Goal: Task Accomplishment & Management: Use online tool/utility

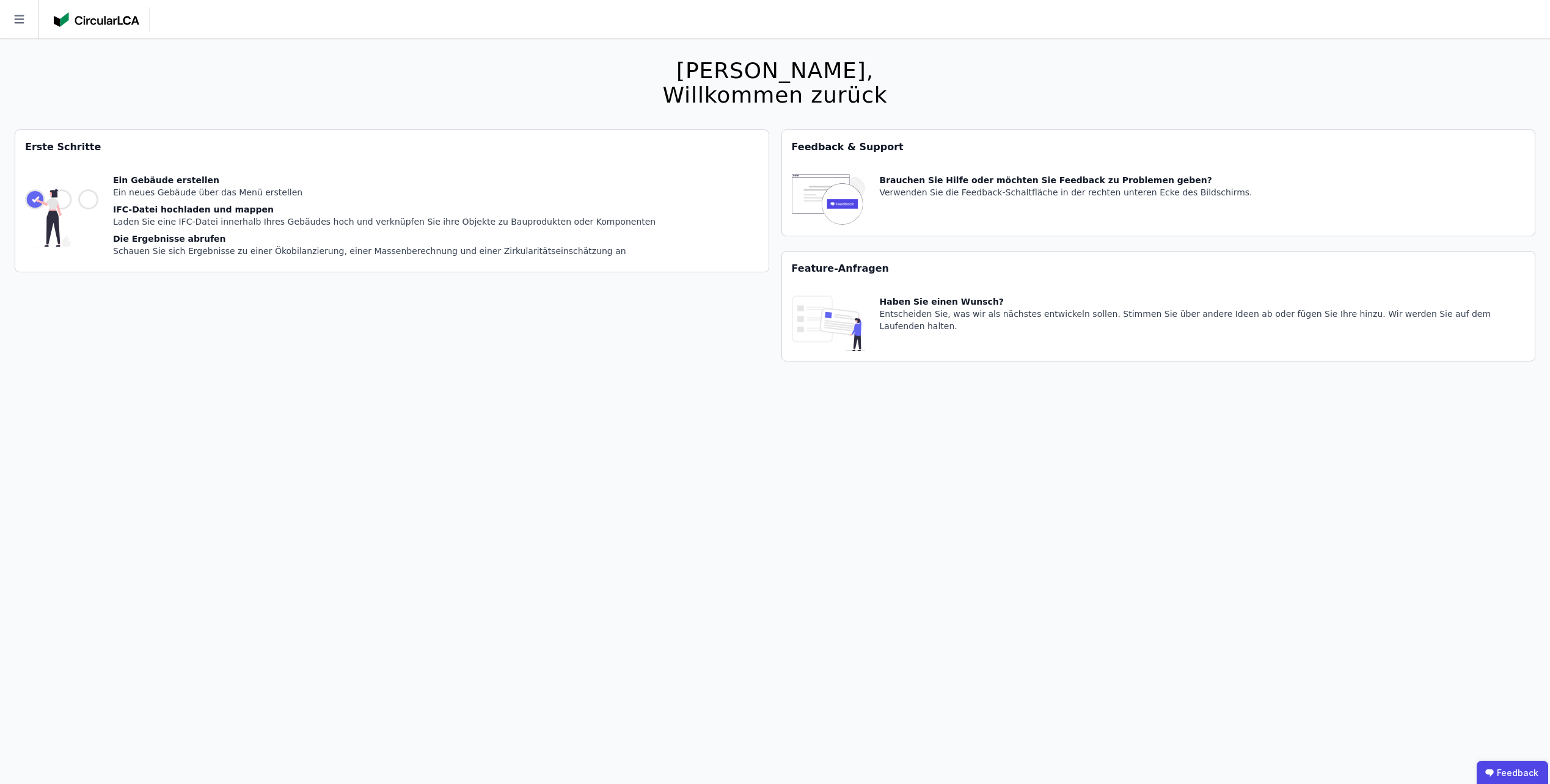
click at [27, 24] on icon at bounding box center [19, 19] width 39 height 39
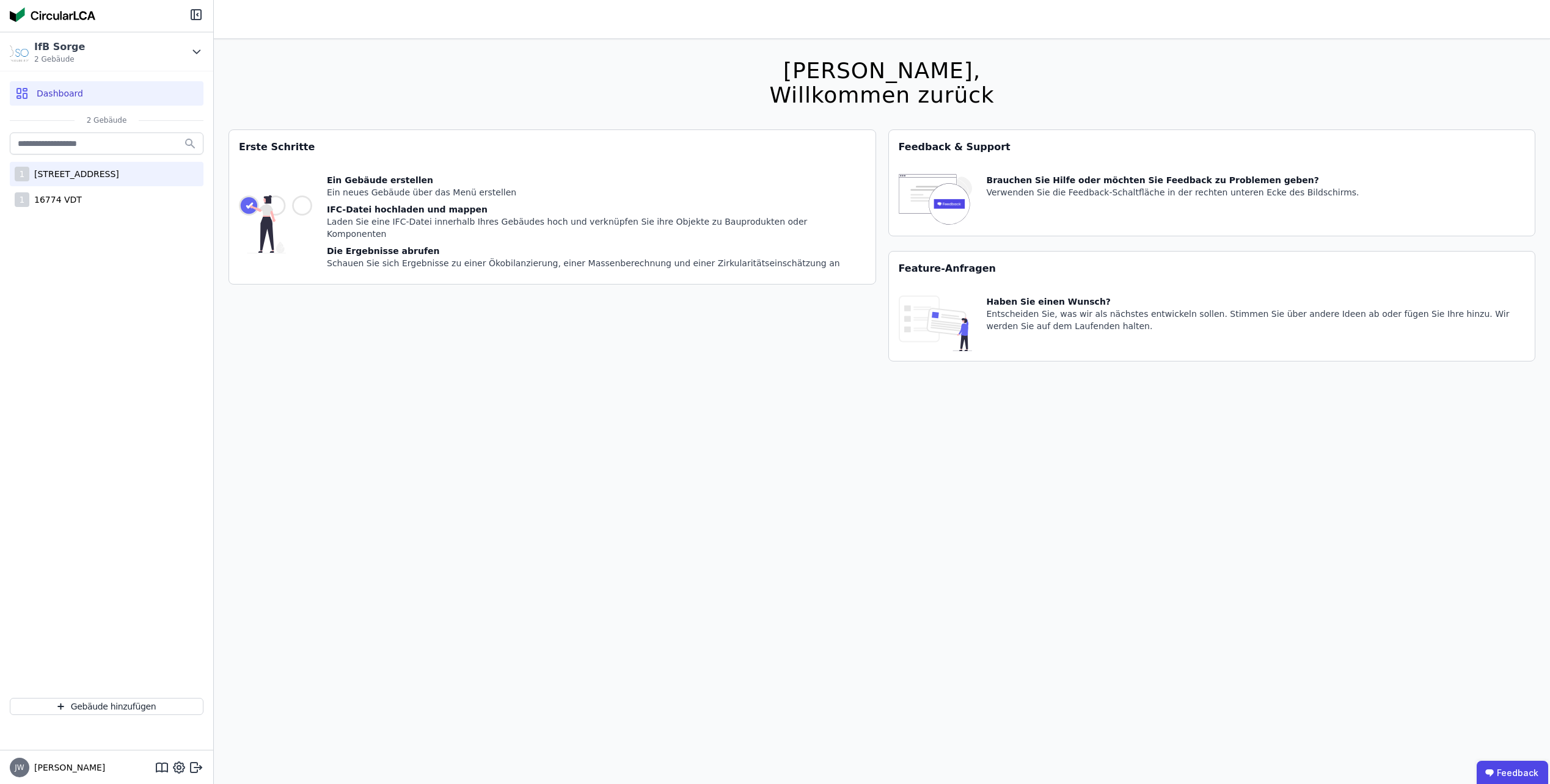
click at [119, 179] on div "[STREET_ADDRESS]" at bounding box center [74, 174] width 90 height 12
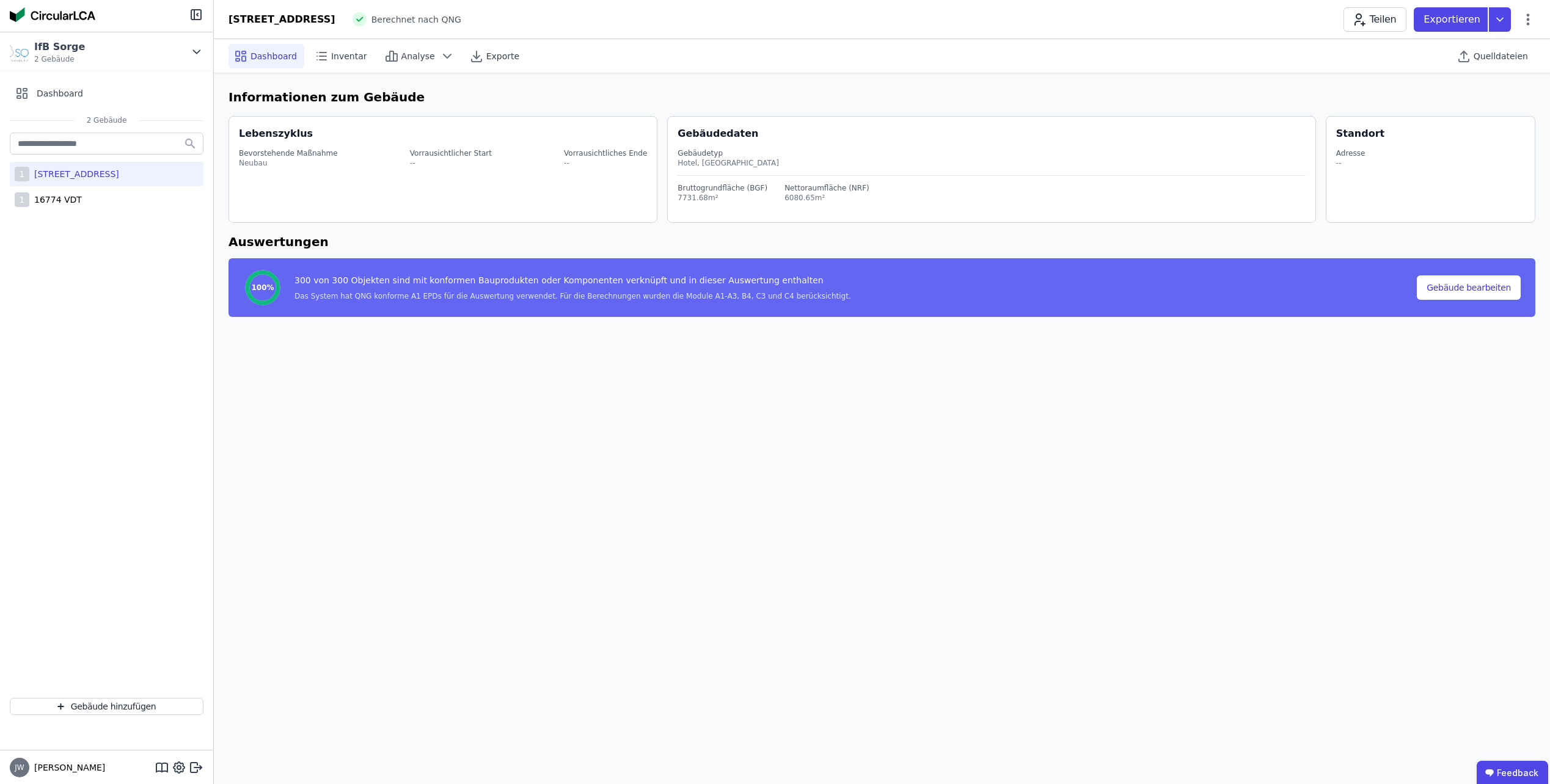
select select "*"
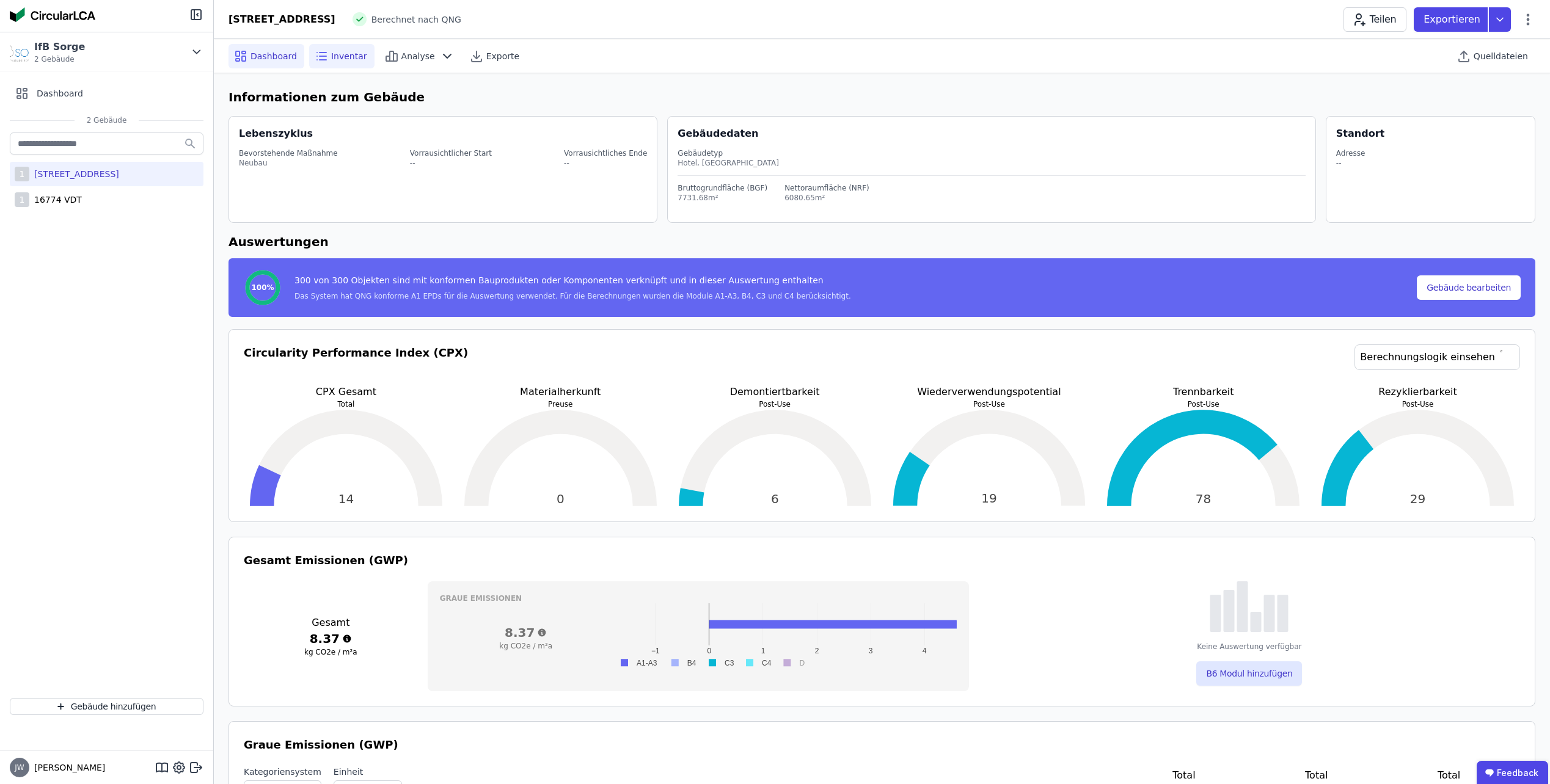
click at [345, 57] on span "Inventar" at bounding box center [349, 56] width 36 height 12
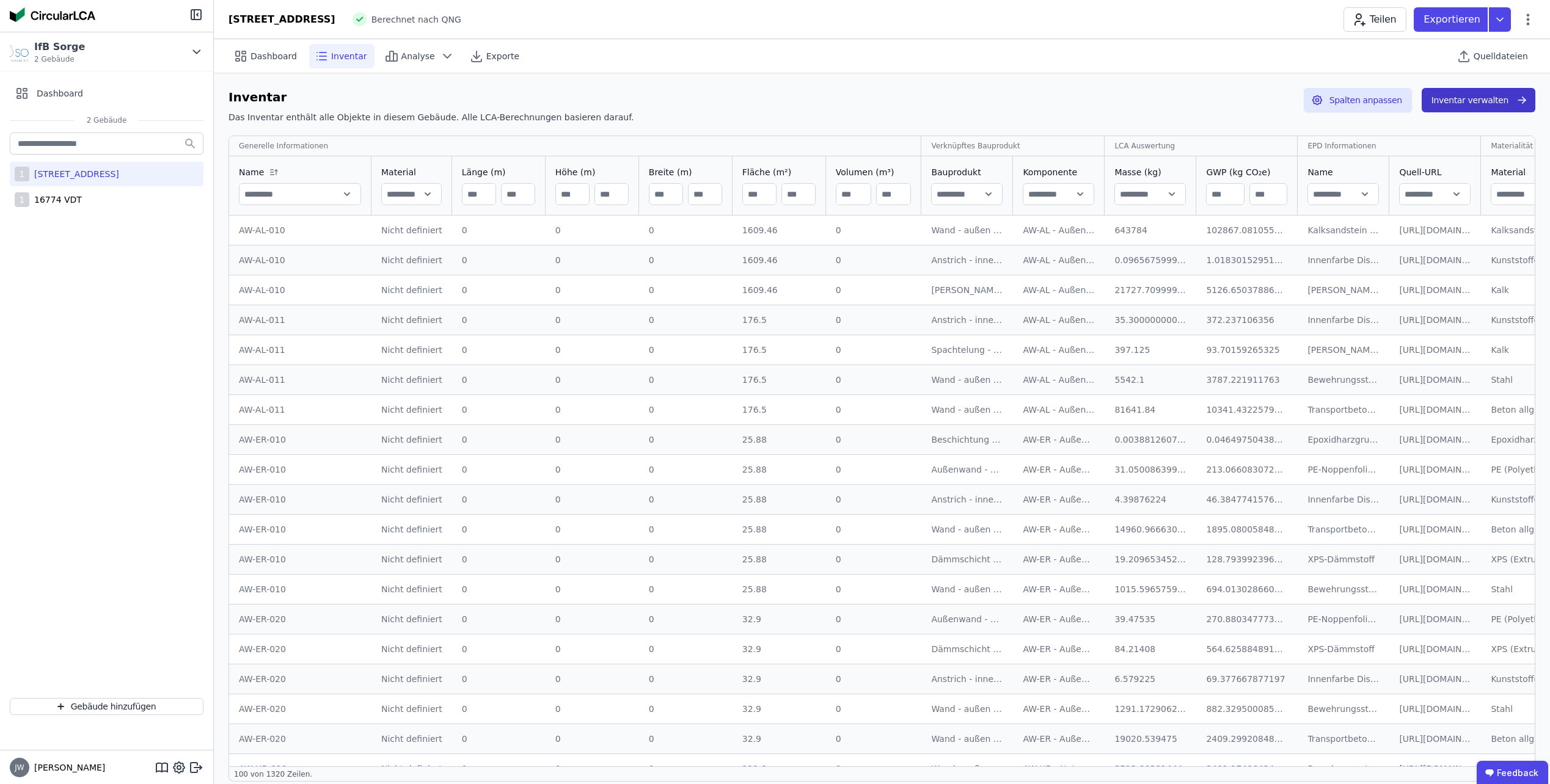
click at [1450, 105] on button "Inventar verwalten" at bounding box center [1478, 100] width 113 height 24
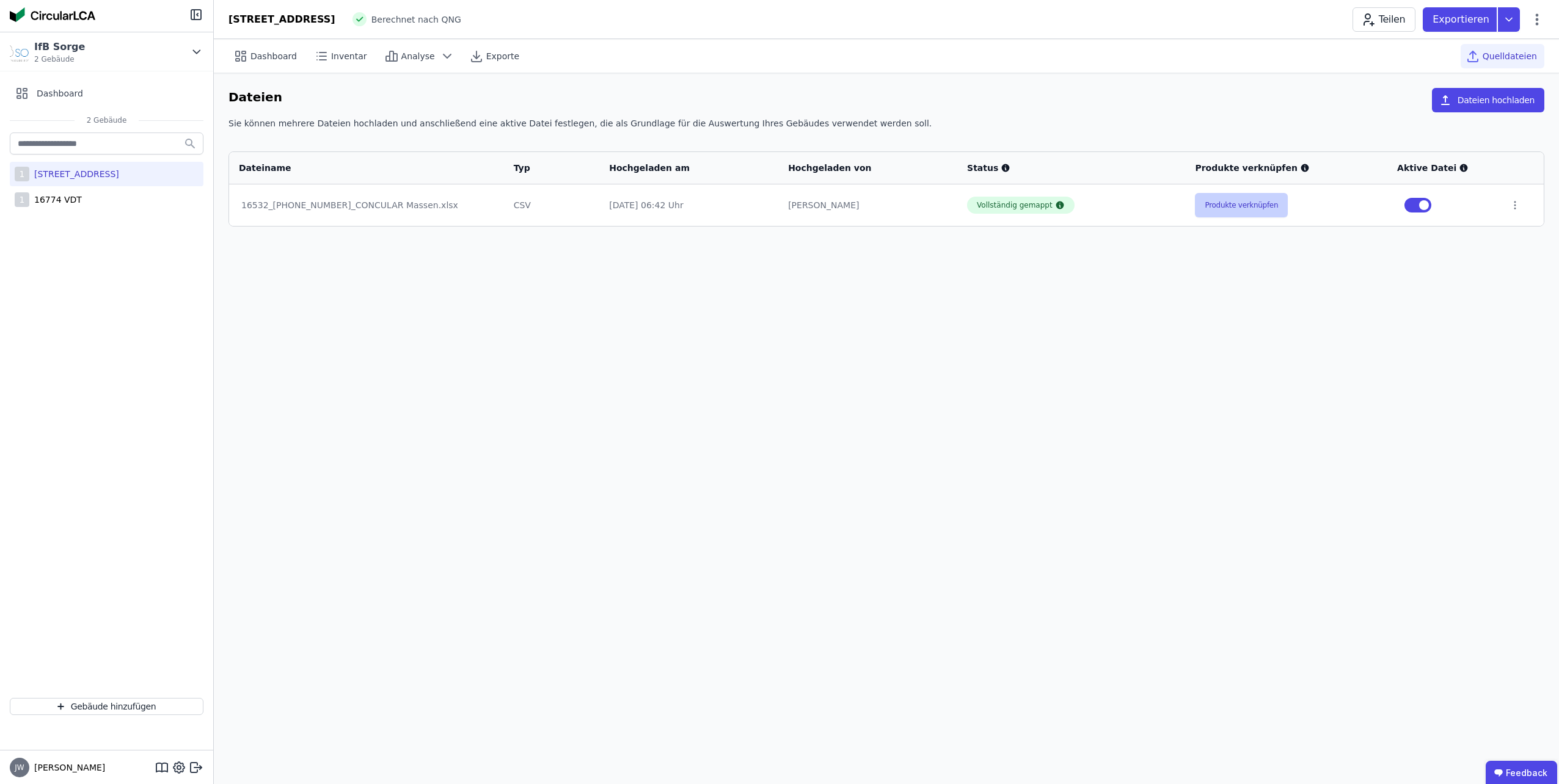
click at [1238, 203] on button "Produkte verknüpfen" at bounding box center [1241, 205] width 93 height 24
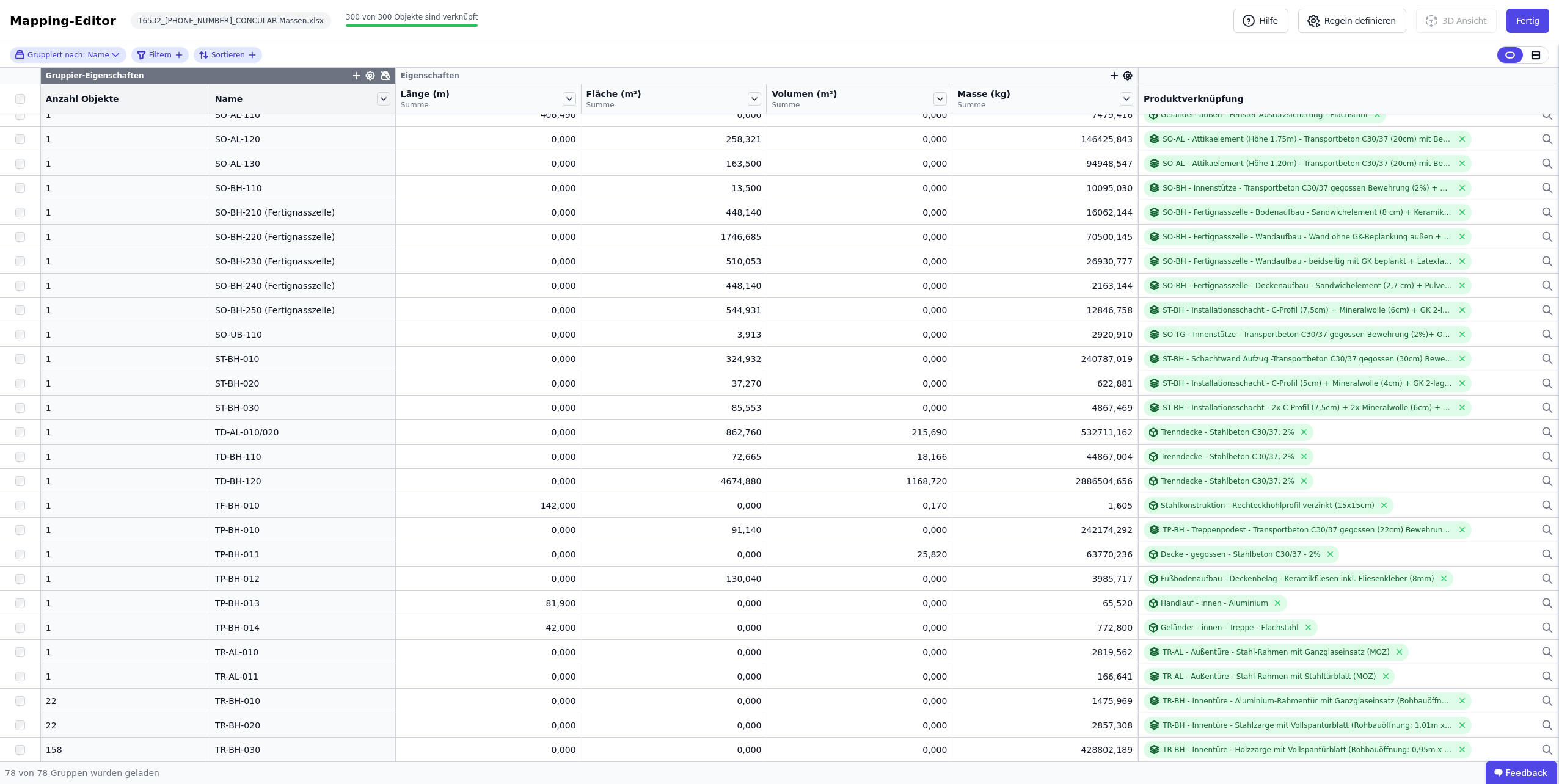
scroll to position [1259, 0]
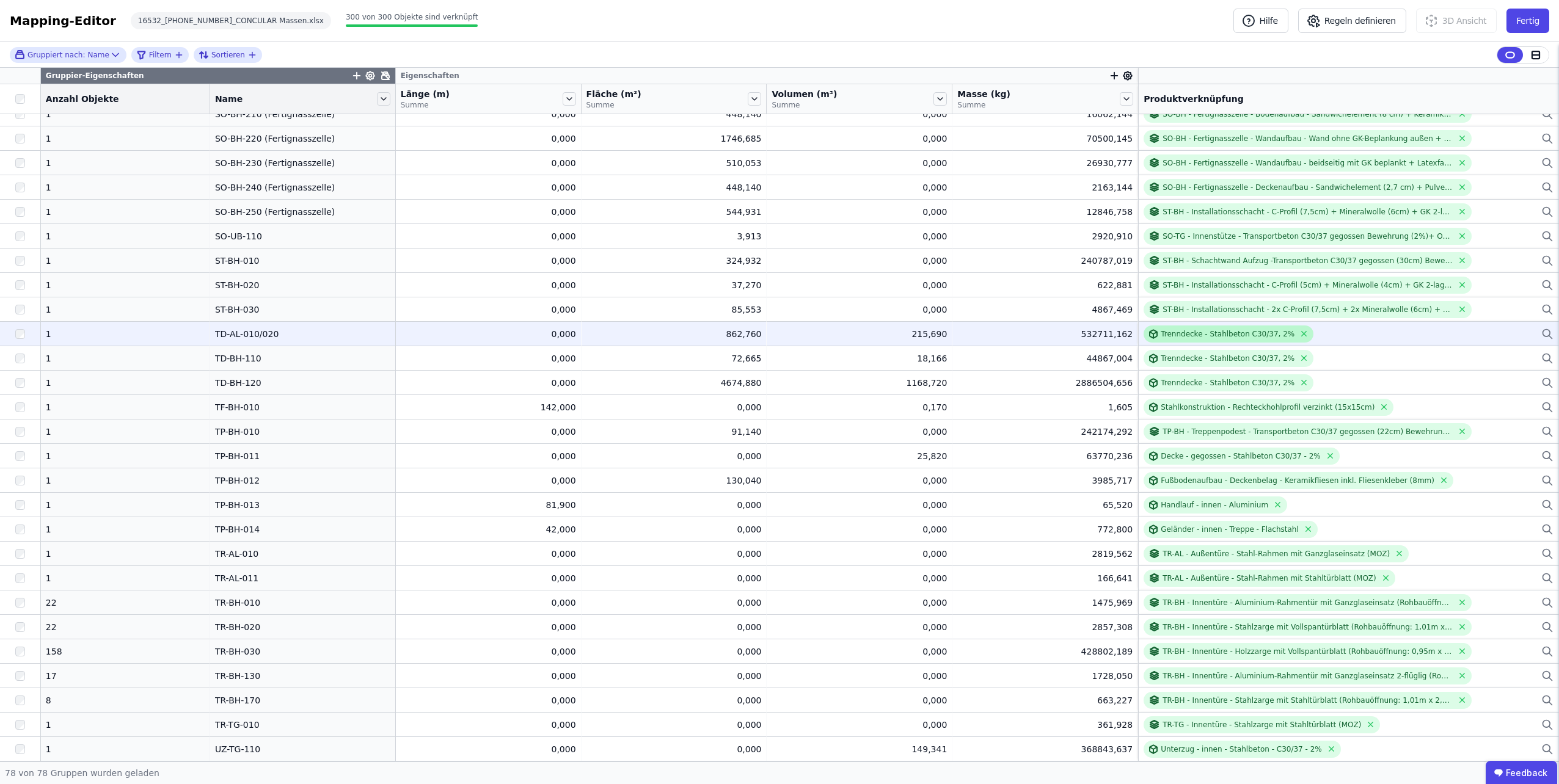
click at [1182, 331] on div "Trenndecke - Stahlbeton C30/37, 2%" at bounding box center [1228, 334] width 134 height 10
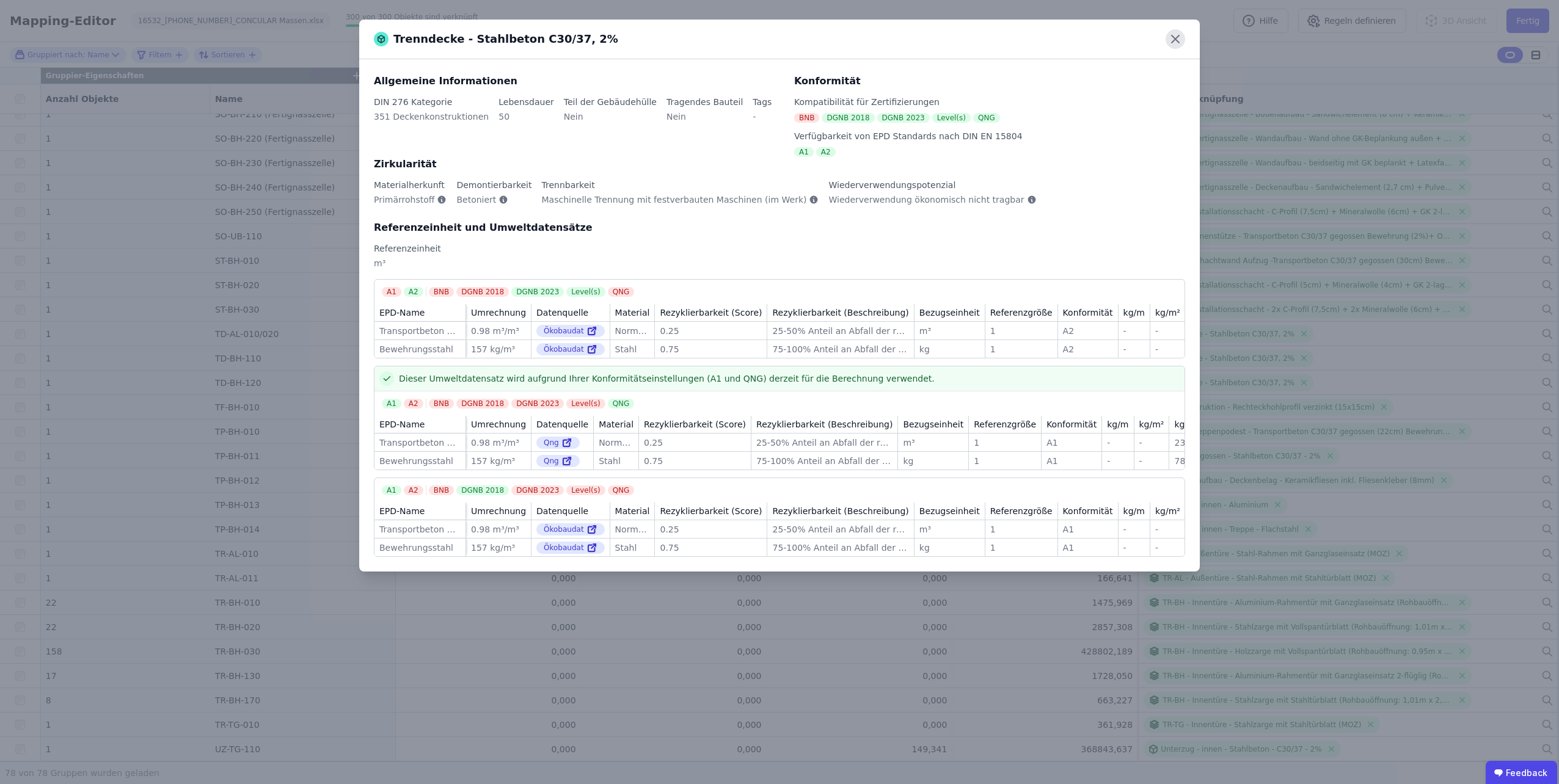
click at [1182, 40] on icon at bounding box center [1175, 39] width 19 height 19
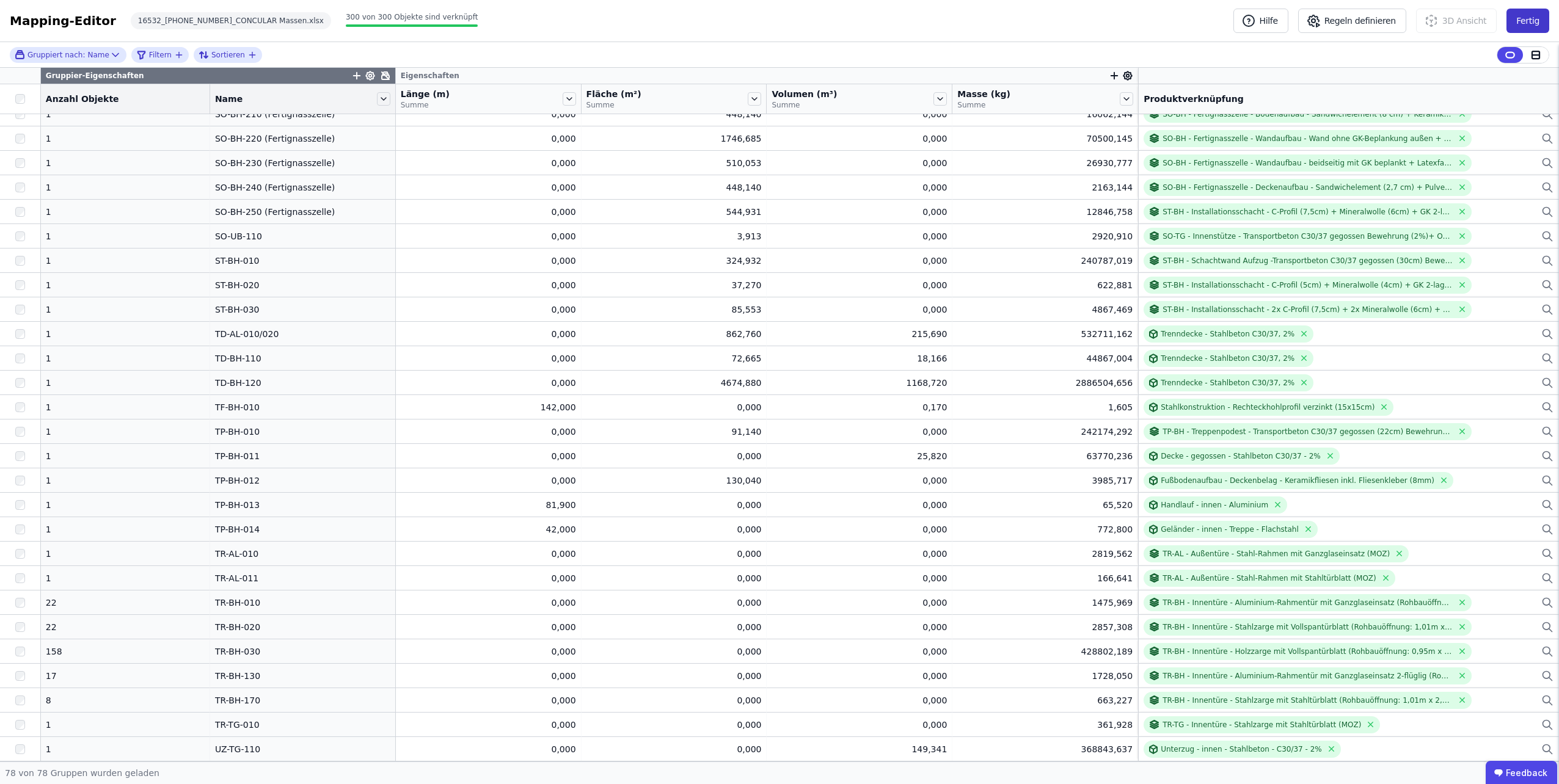
click at [1520, 26] on button "Fertig" at bounding box center [1528, 21] width 43 height 24
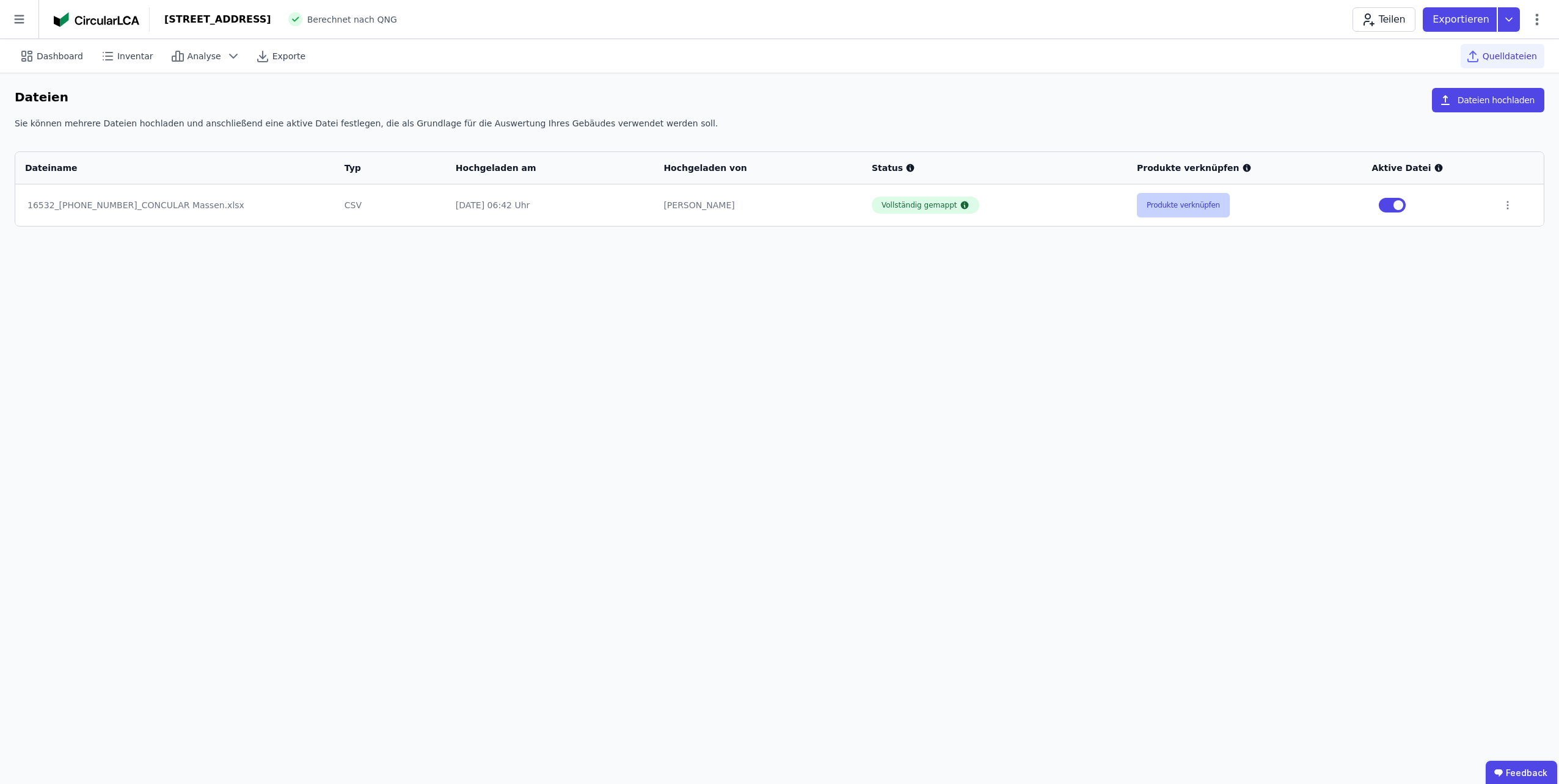
click at [1174, 209] on button "Produkte verknüpfen" at bounding box center [1183, 205] width 93 height 24
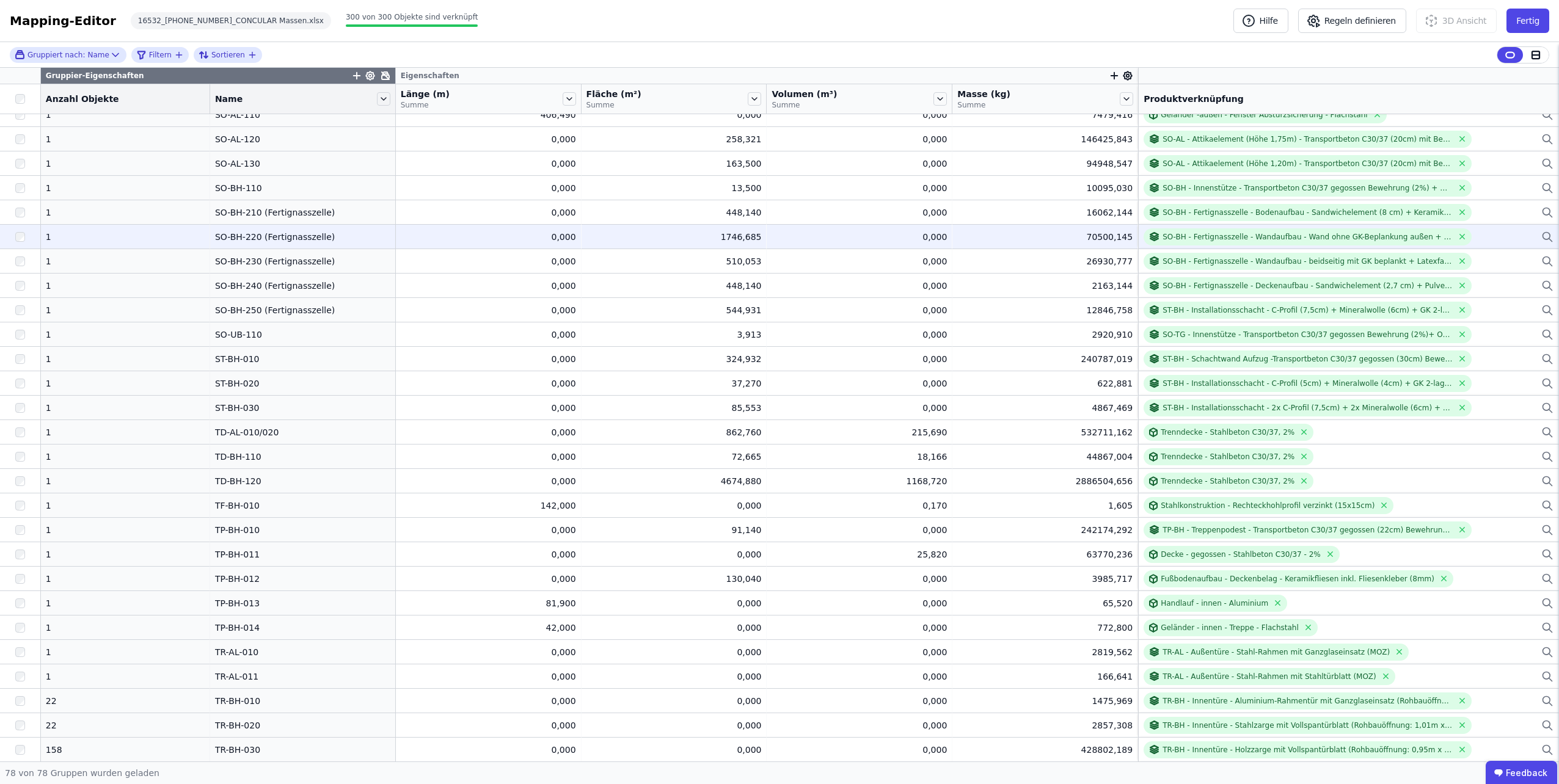
scroll to position [1222, 0]
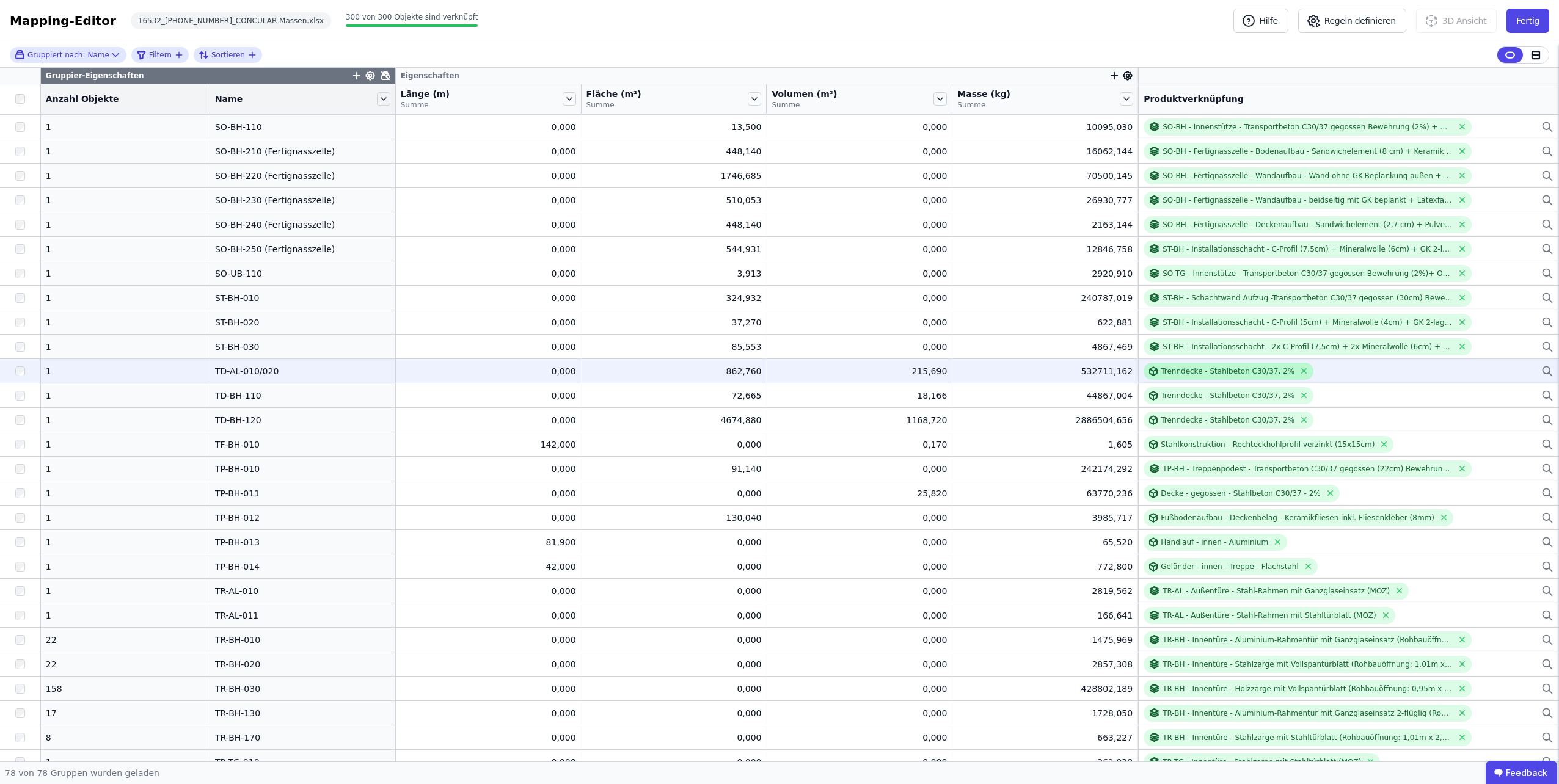
click at [1166, 372] on div "Trenndecke - Stahlbeton C30/37, 2%" at bounding box center [1228, 371] width 134 height 10
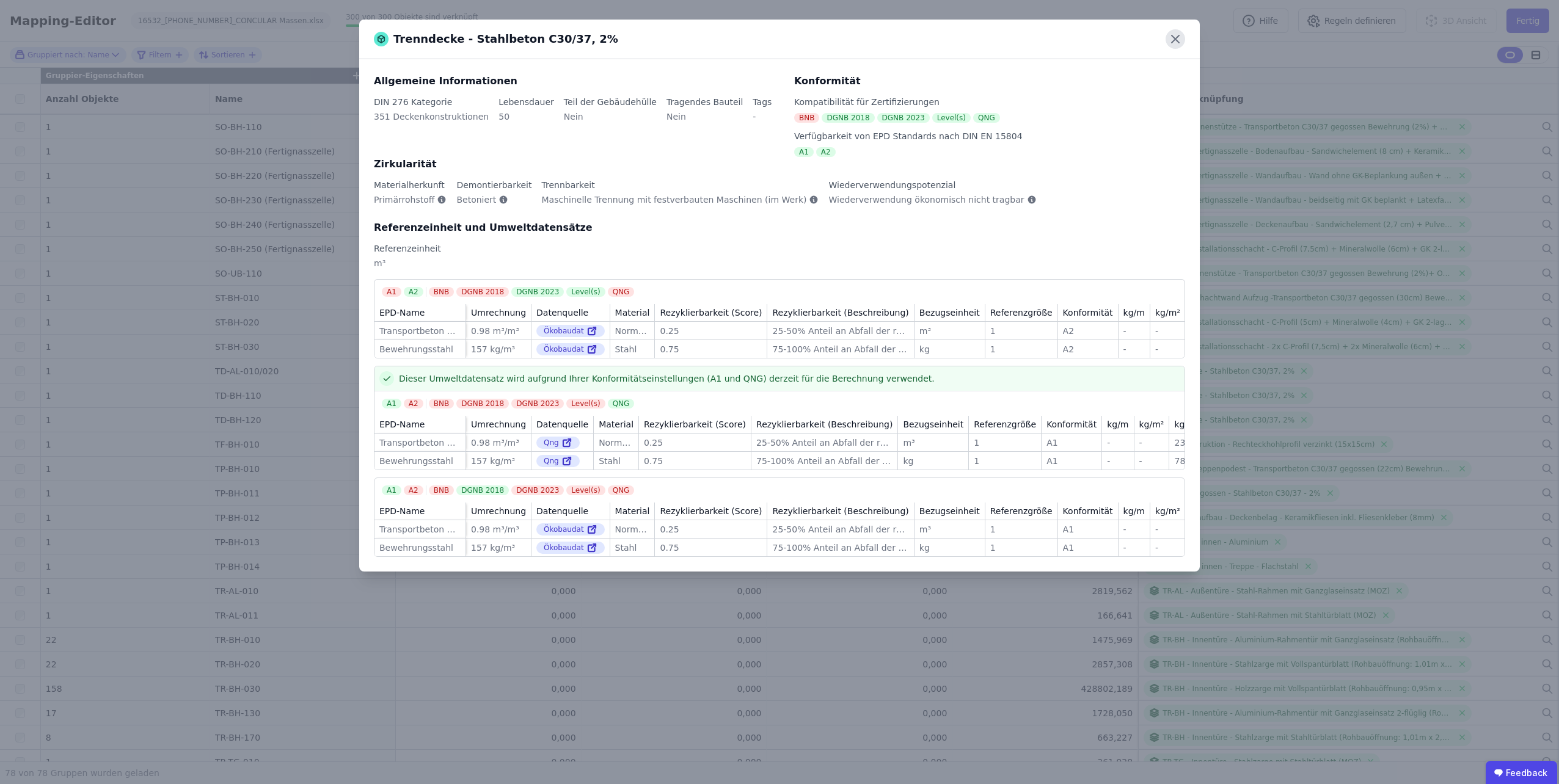
click at [1172, 42] on icon at bounding box center [1175, 39] width 7 height 7
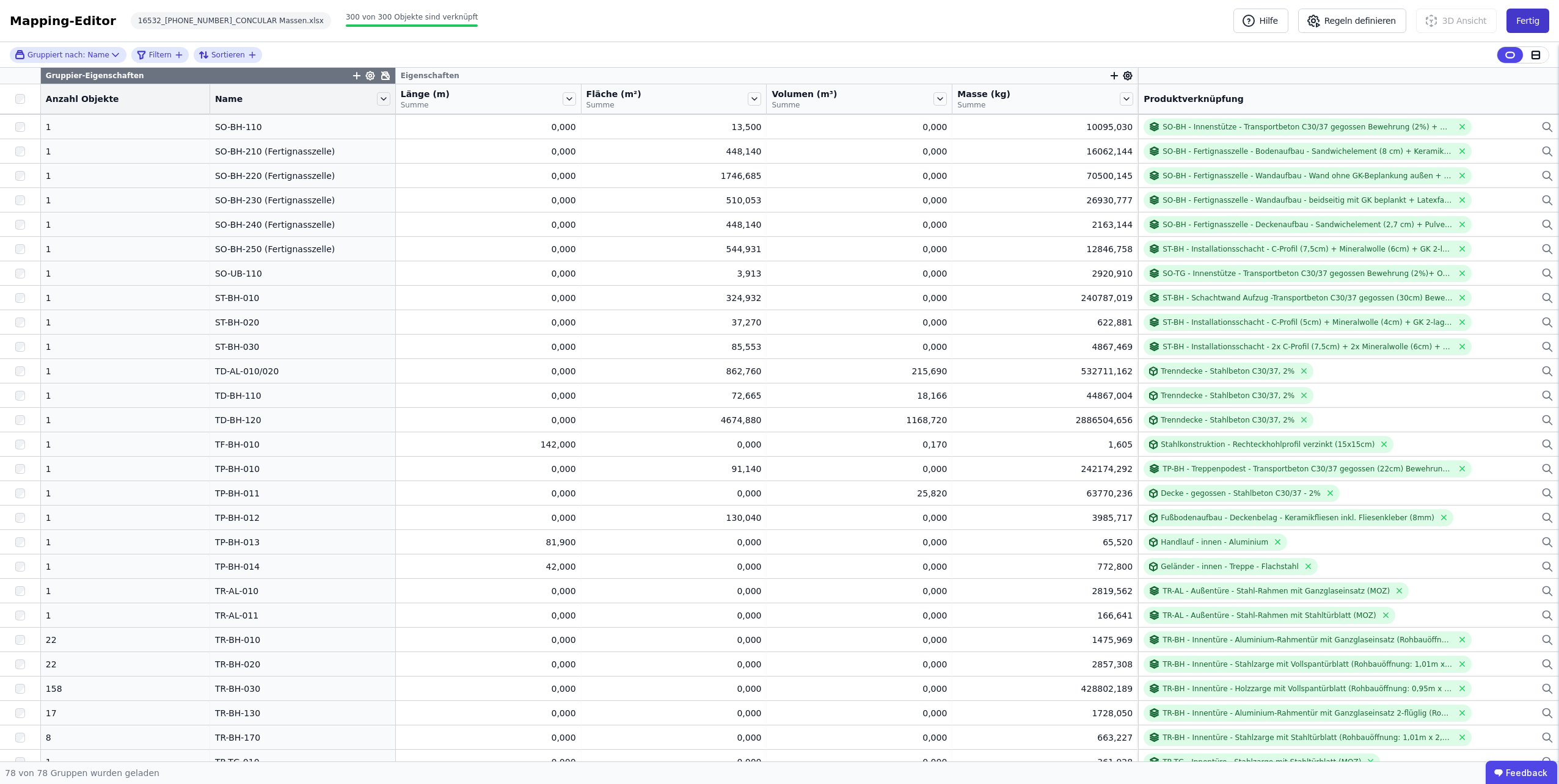
click at [1523, 21] on button "Fertig" at bounding box center [1528, 21] width 43 height 24
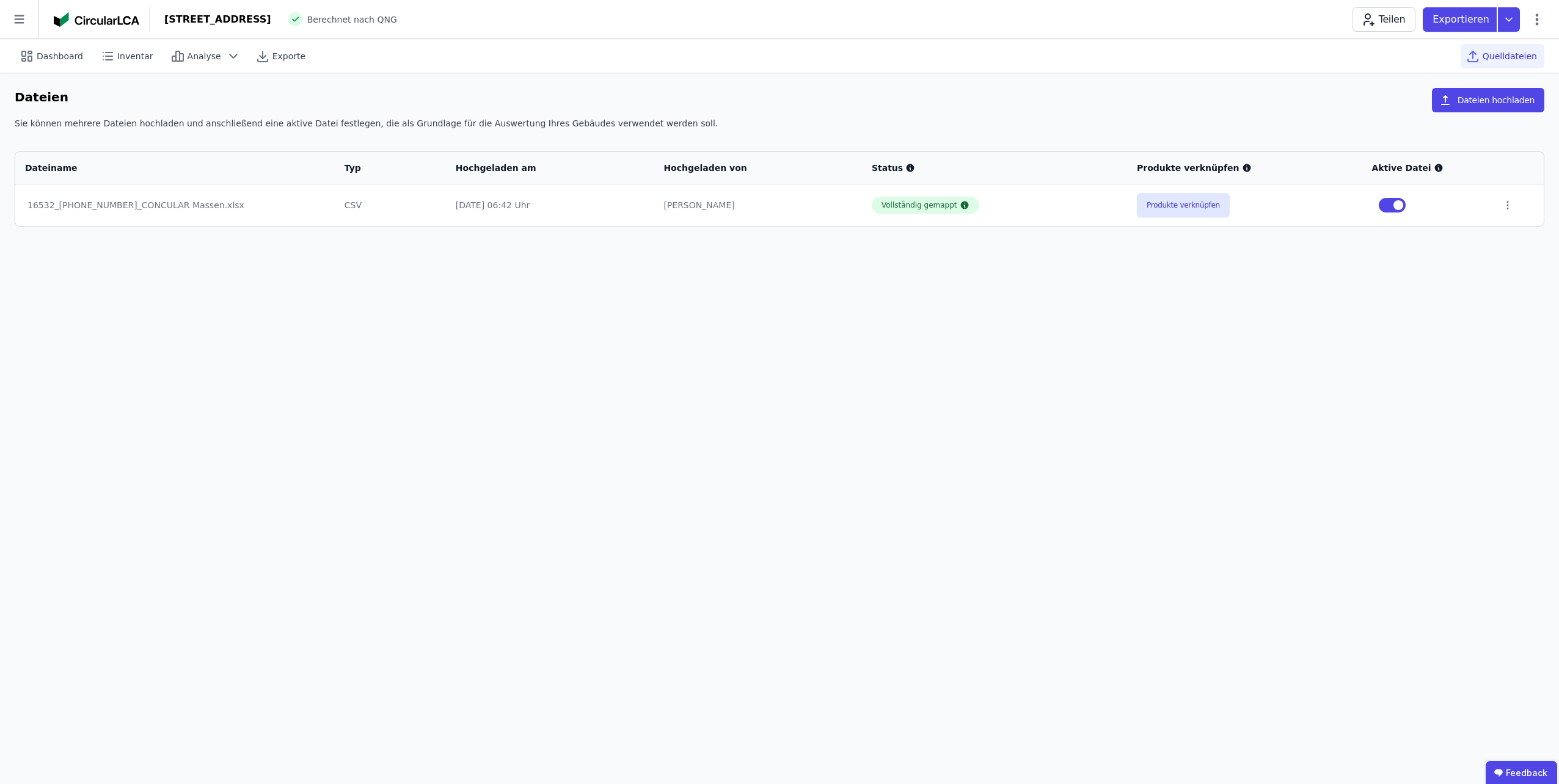
click at [1488, 118] on div "Sie können mehrere Dateien hochladen und anschließend eine aktive Datei festleg…" at bounding box center [780, 128] width 1530 height 22
click at [1482, 109] on button "Dateien hochladen" at bounding box center [1488, 100] width 112 height 24
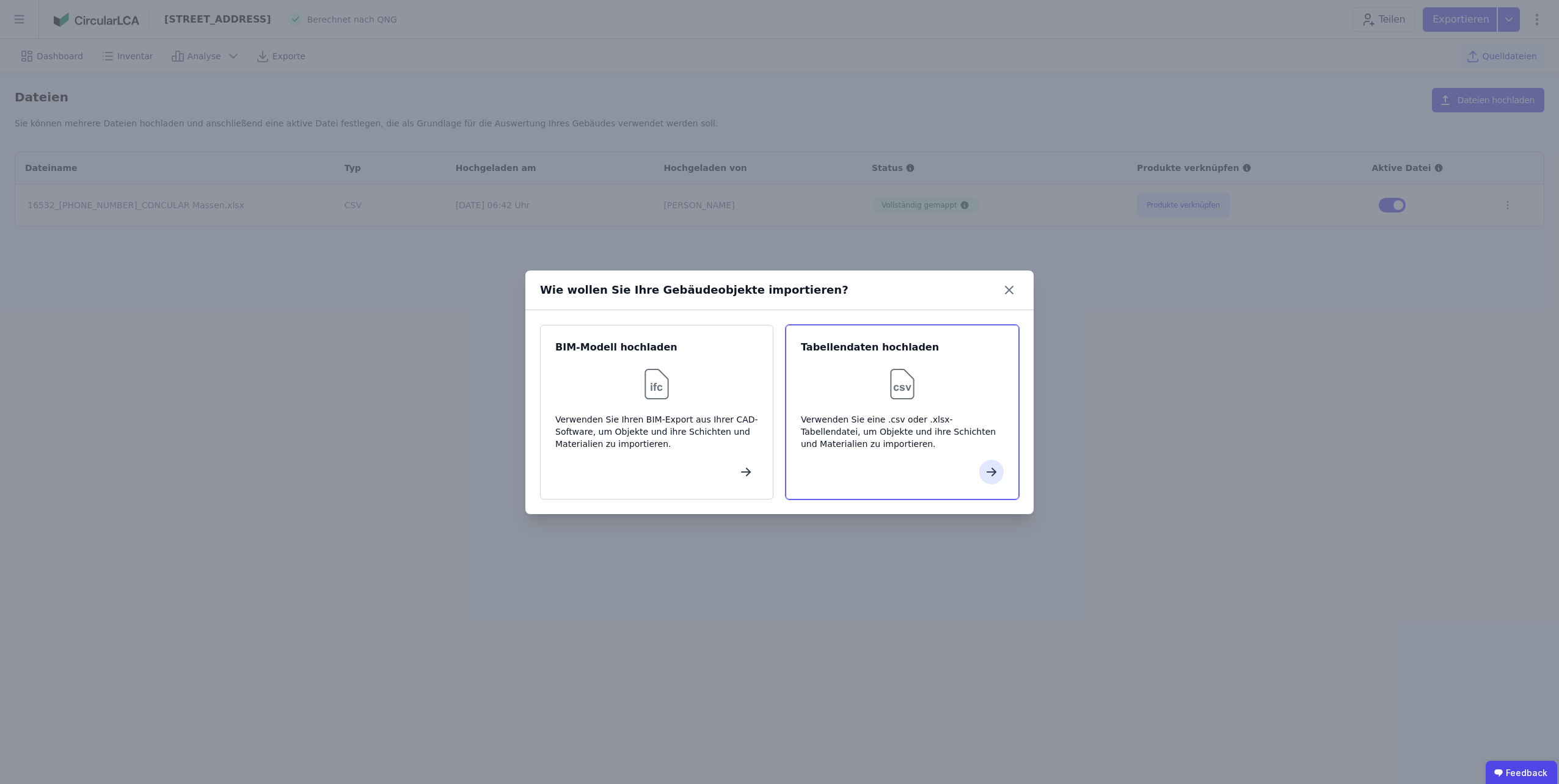
click at [883, 409] on div "Tabellendaten hochladen Verwenden Sie eine .csv oder .xlsx-Tabellendatei, um Ob…" at bounding box center [902, 412] width 234 height 175
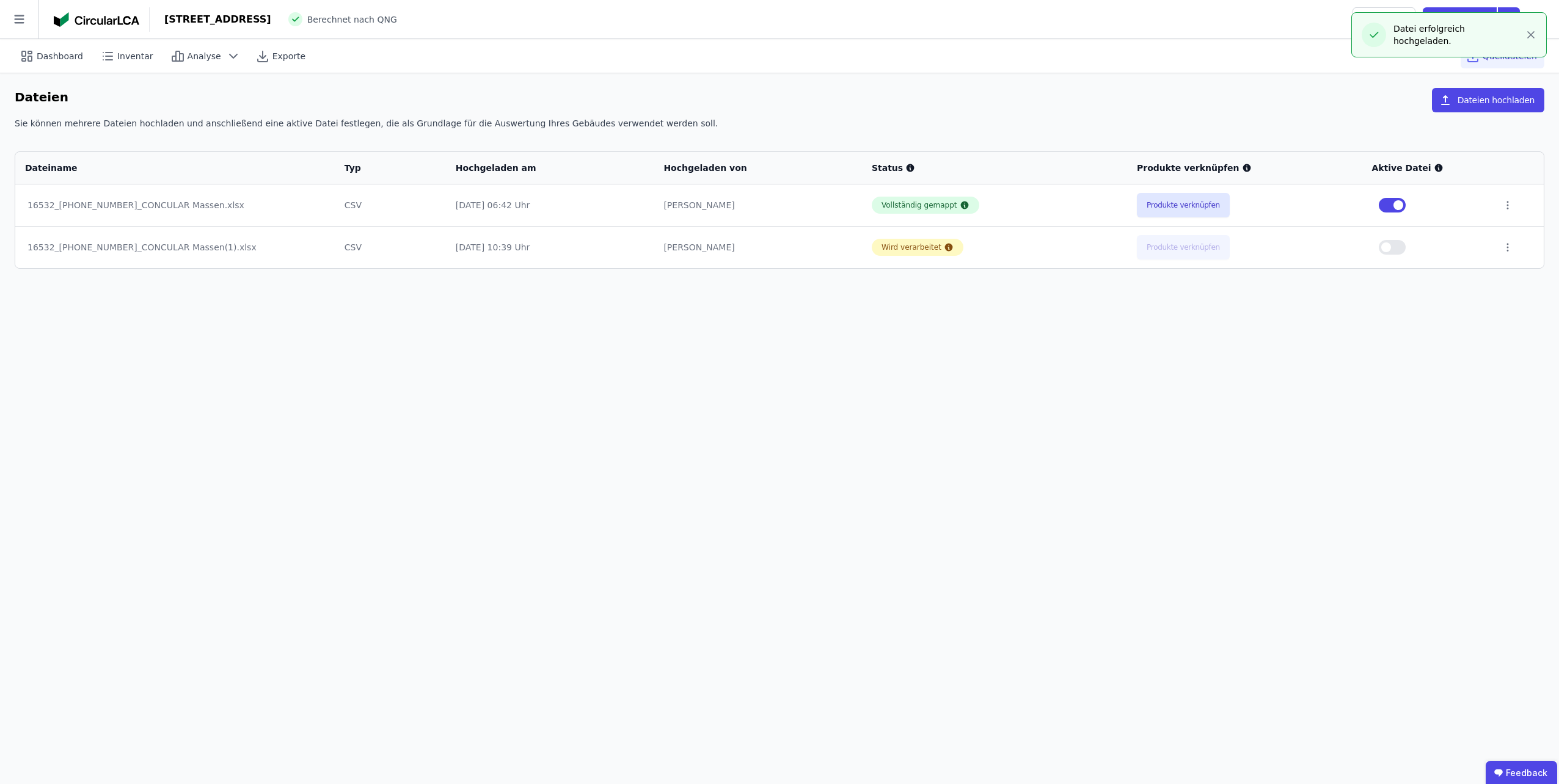
click at [1388, 209] on button "button" at bounding box center [1392, 205] width 27 height 15
click at [1391, 244] on span "button" at bounding box center [1386, 247] width 10 height 10
click at [1507, 207] on icon at bounding box center [1508, 205] width 11 height 11
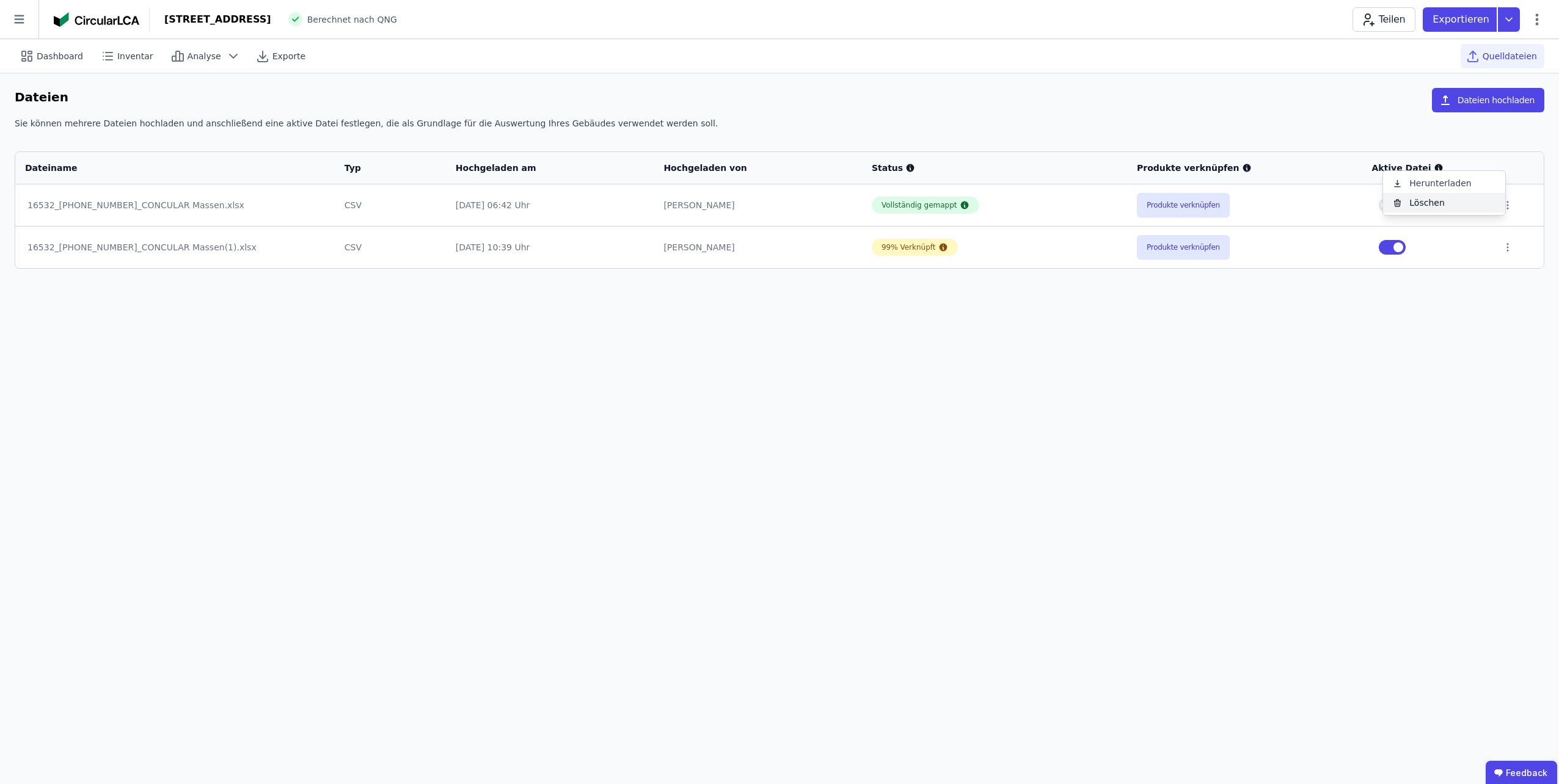
click at [1469, 205] on div "Löschen" at bounding box center [1444, 202] width 122 height 19
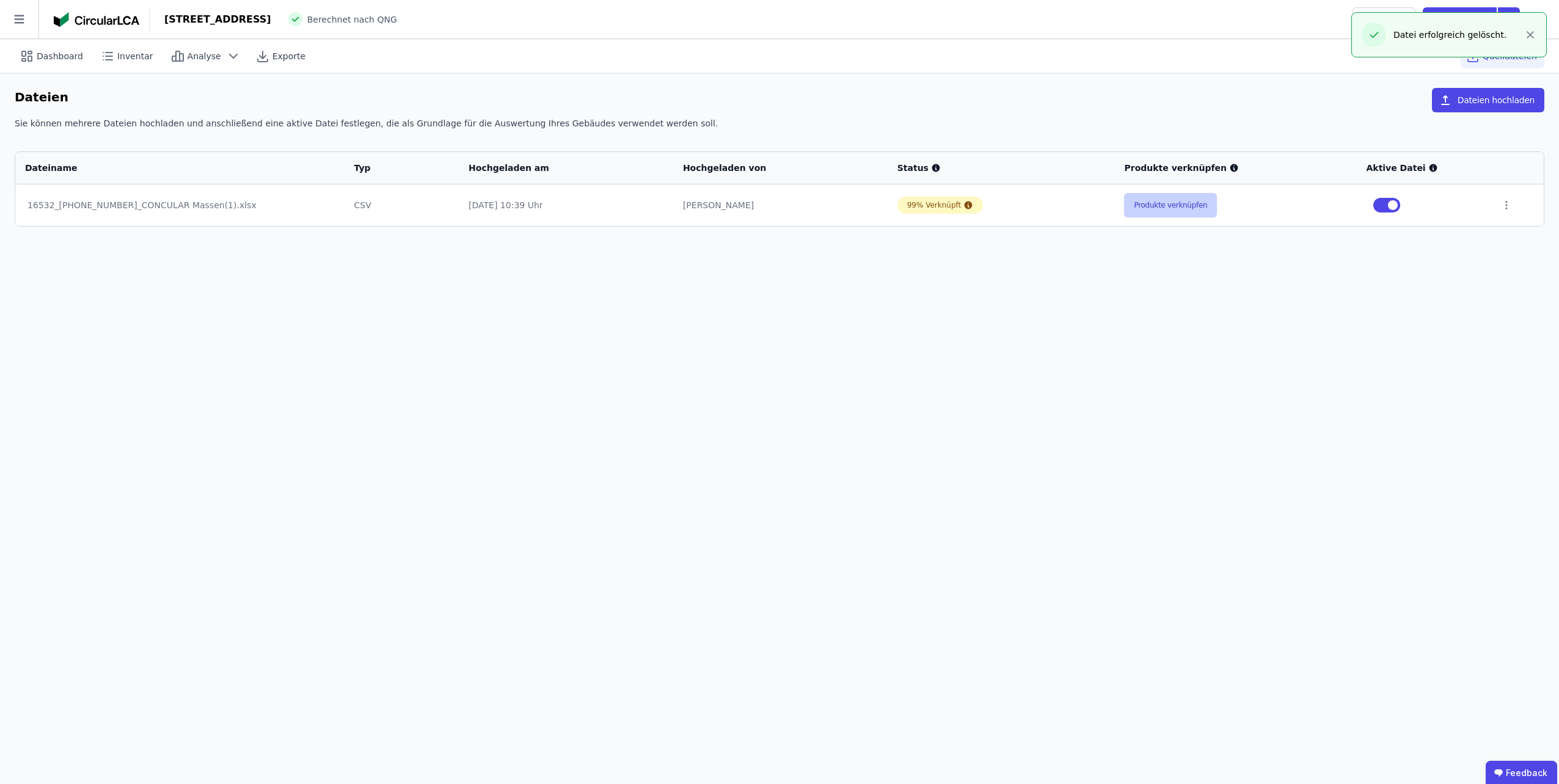
click at [1142, 204] on button "Produkte verknüpfen" at bounding box center [1170, 205] width 93 height 24
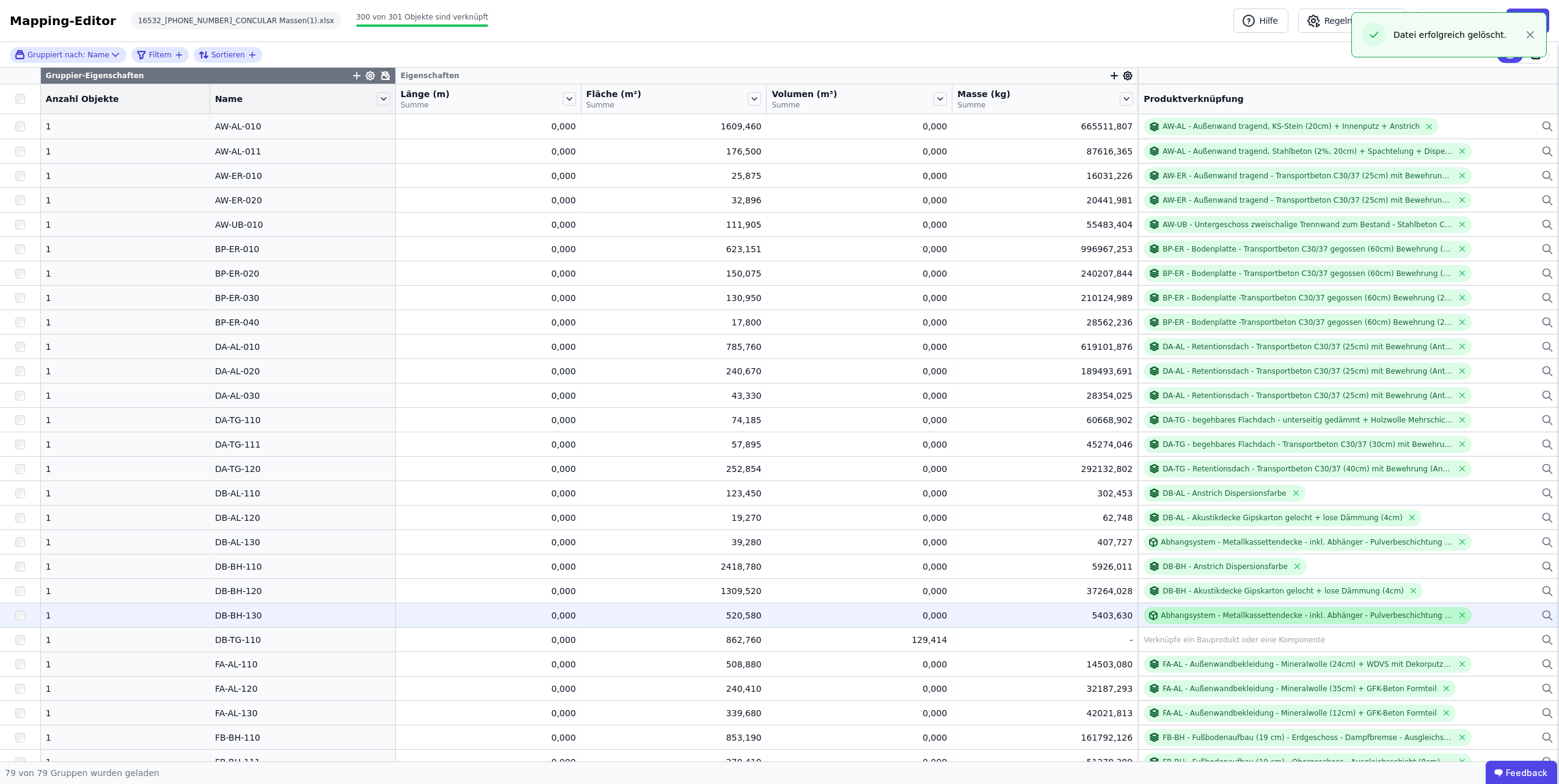
scroll to position [183, 0]
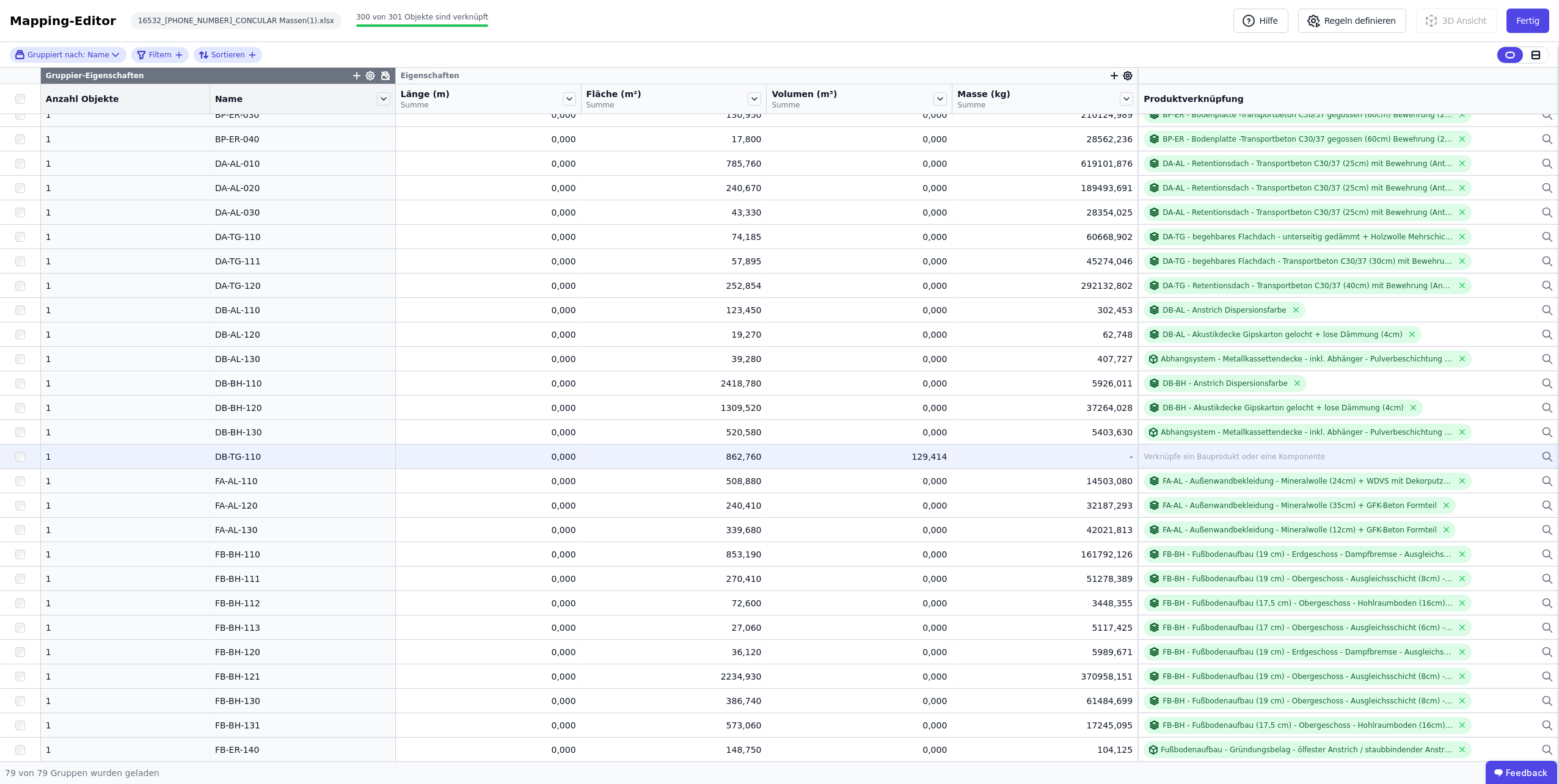
click at [1195, 463] on div "Verknüpfe ein Bauprodukt oder eine Komponente" at bounding box center [1348, 457] width 410 height 15
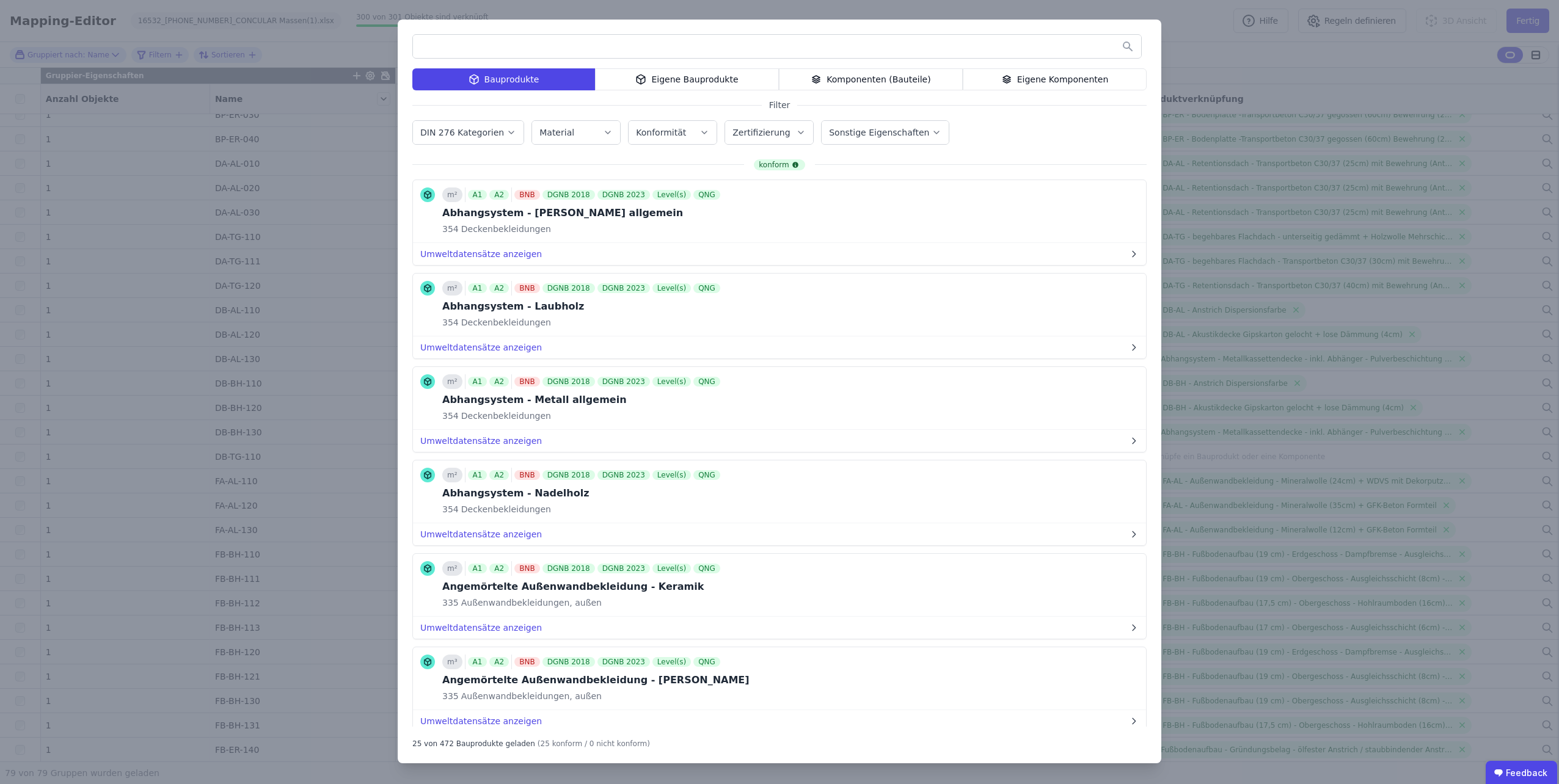
click at [689, 82] on div "Eigene Bauprodukte" at bounding box center [686, 79] width 184 height 22
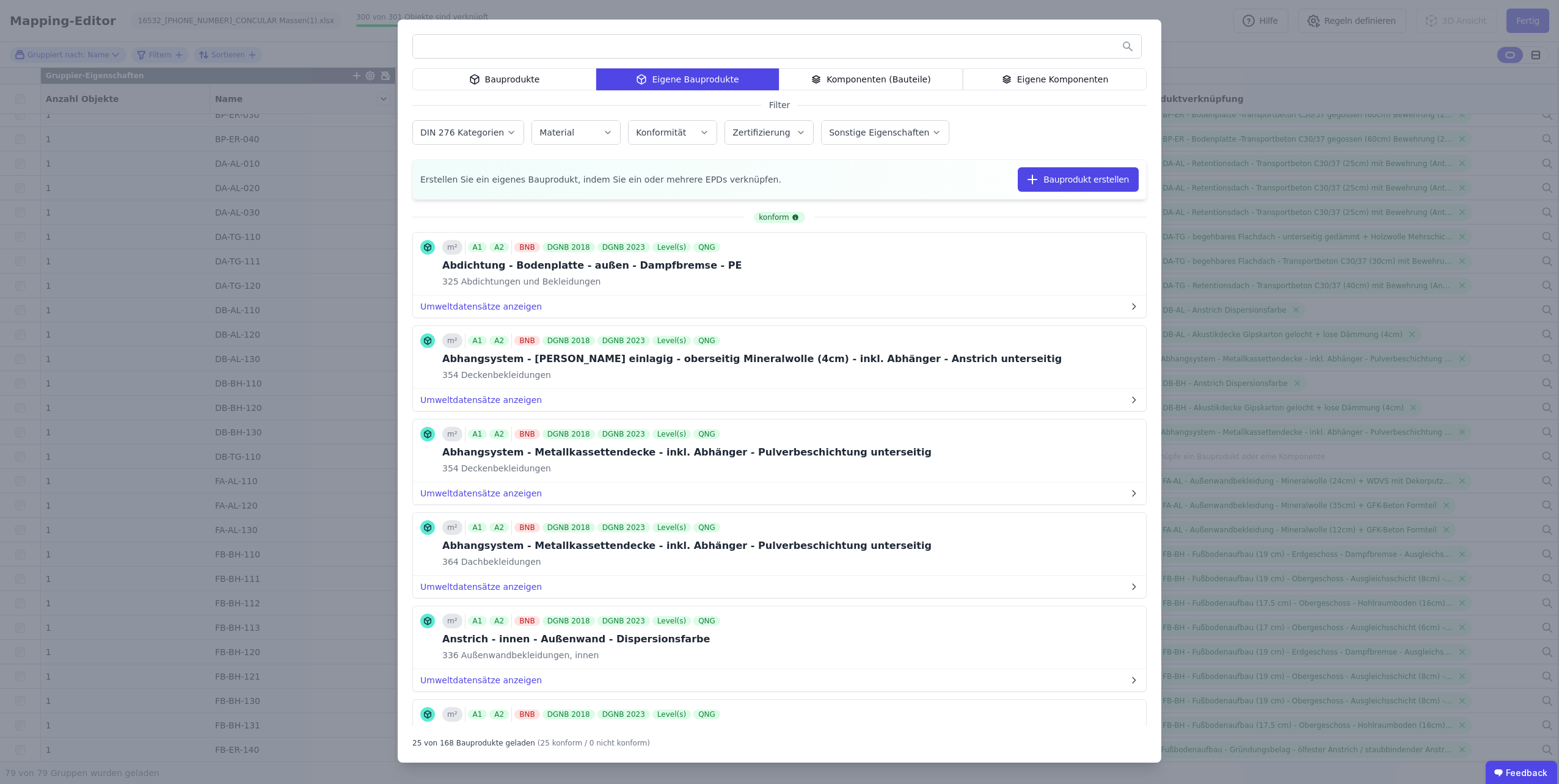
click at [639, 47] on input "text" at bounding box center [777, 46] width 728 height 22
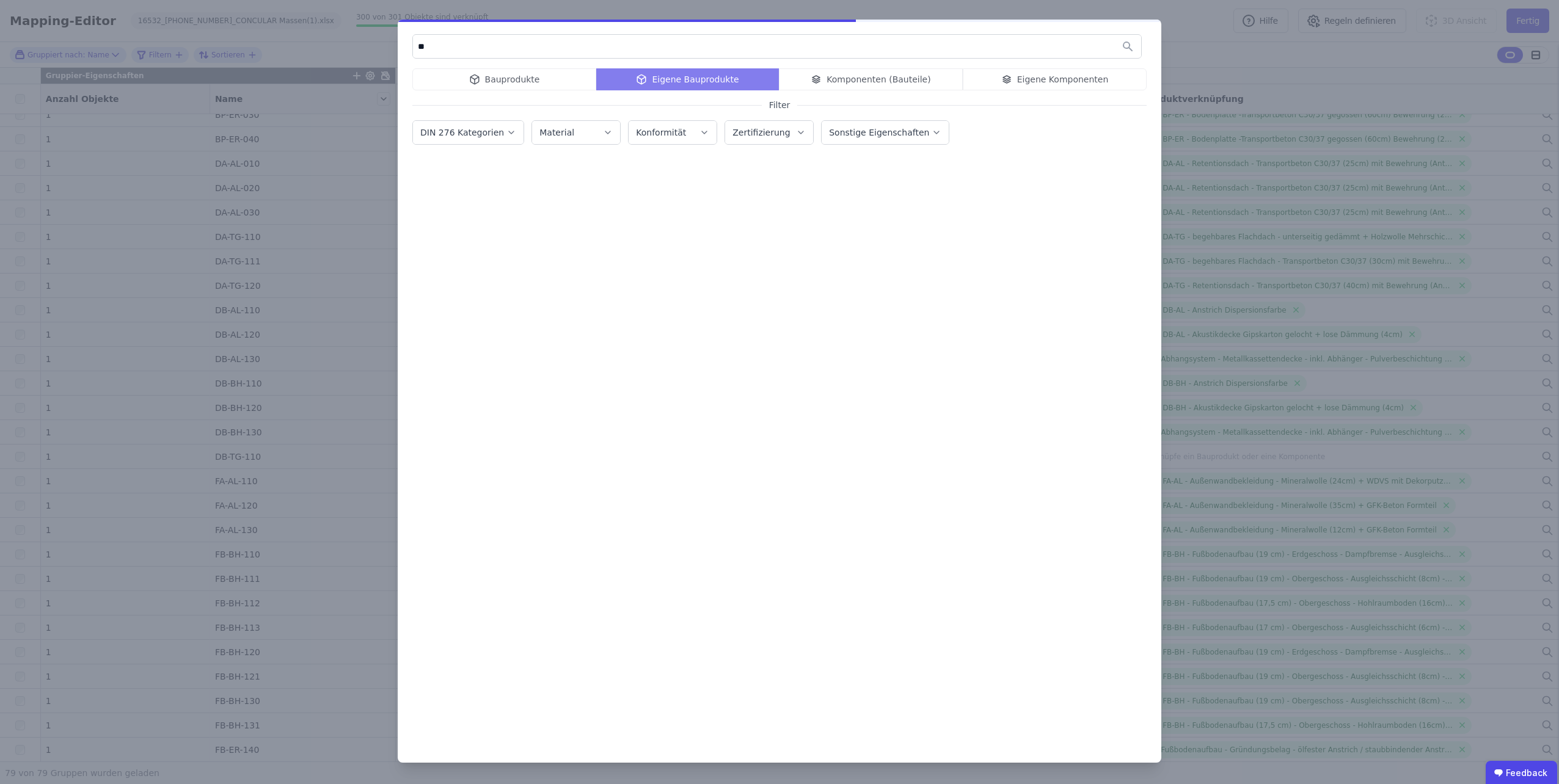
type input "*"
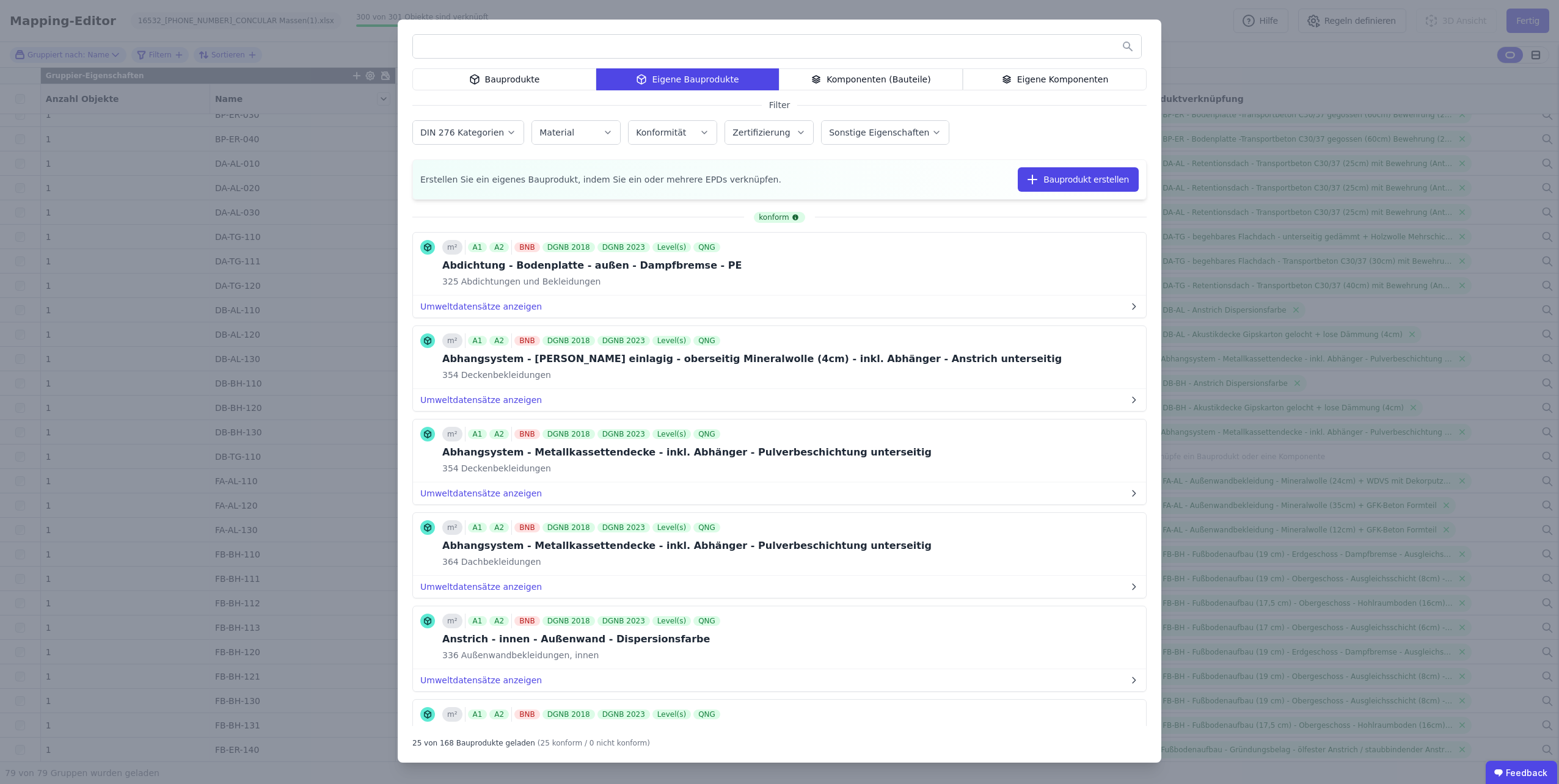
click at [542, 46] on input "text" at bounding box center [777, 46] width 728 height 22
click at [518, 47] on input "**********" at bounding box center [777, 46] width 728 height 22
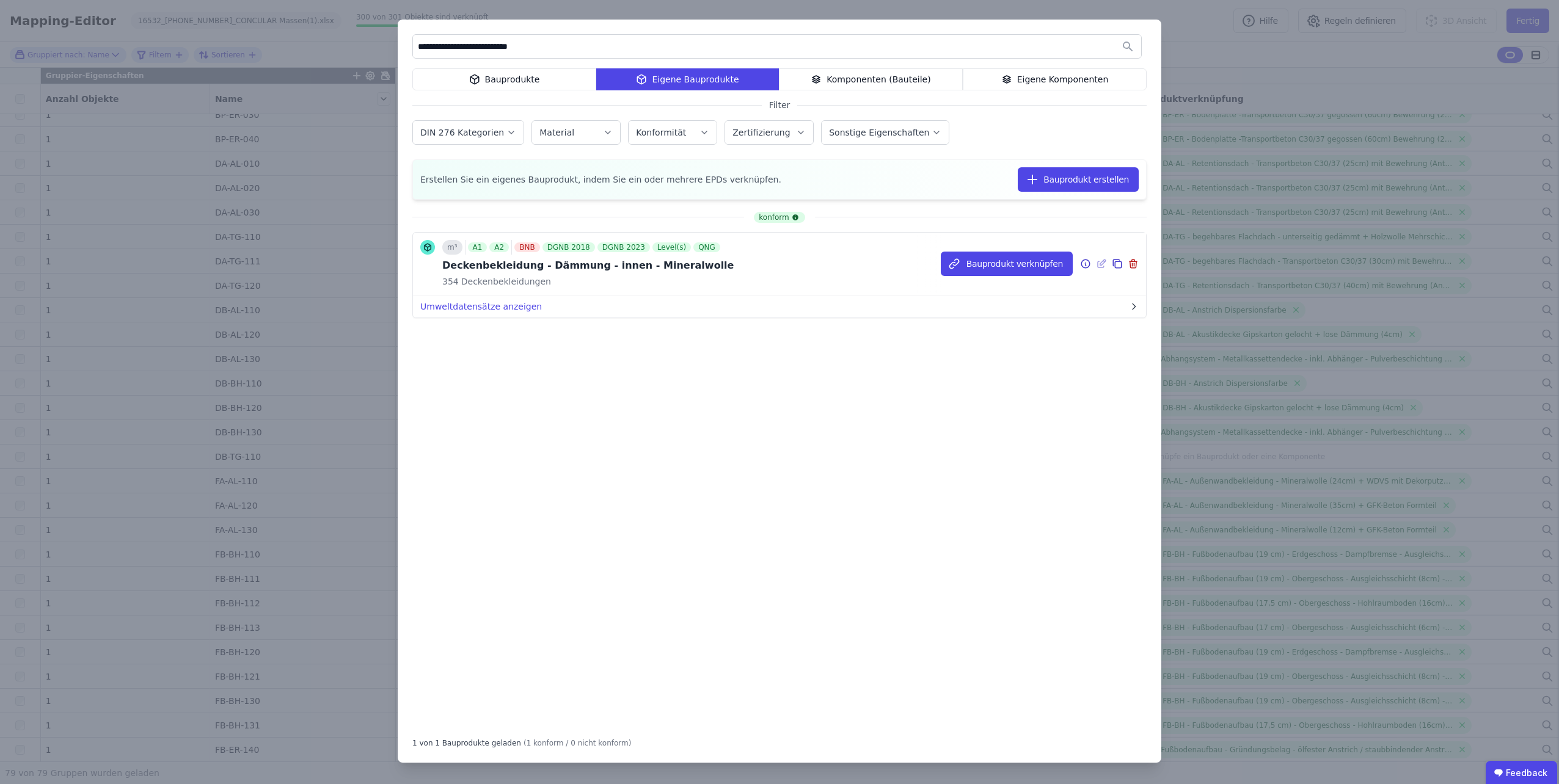
type input "**********"
click at [1087, 261] on icon at bounding box center [1086, 264] width 11 height 15
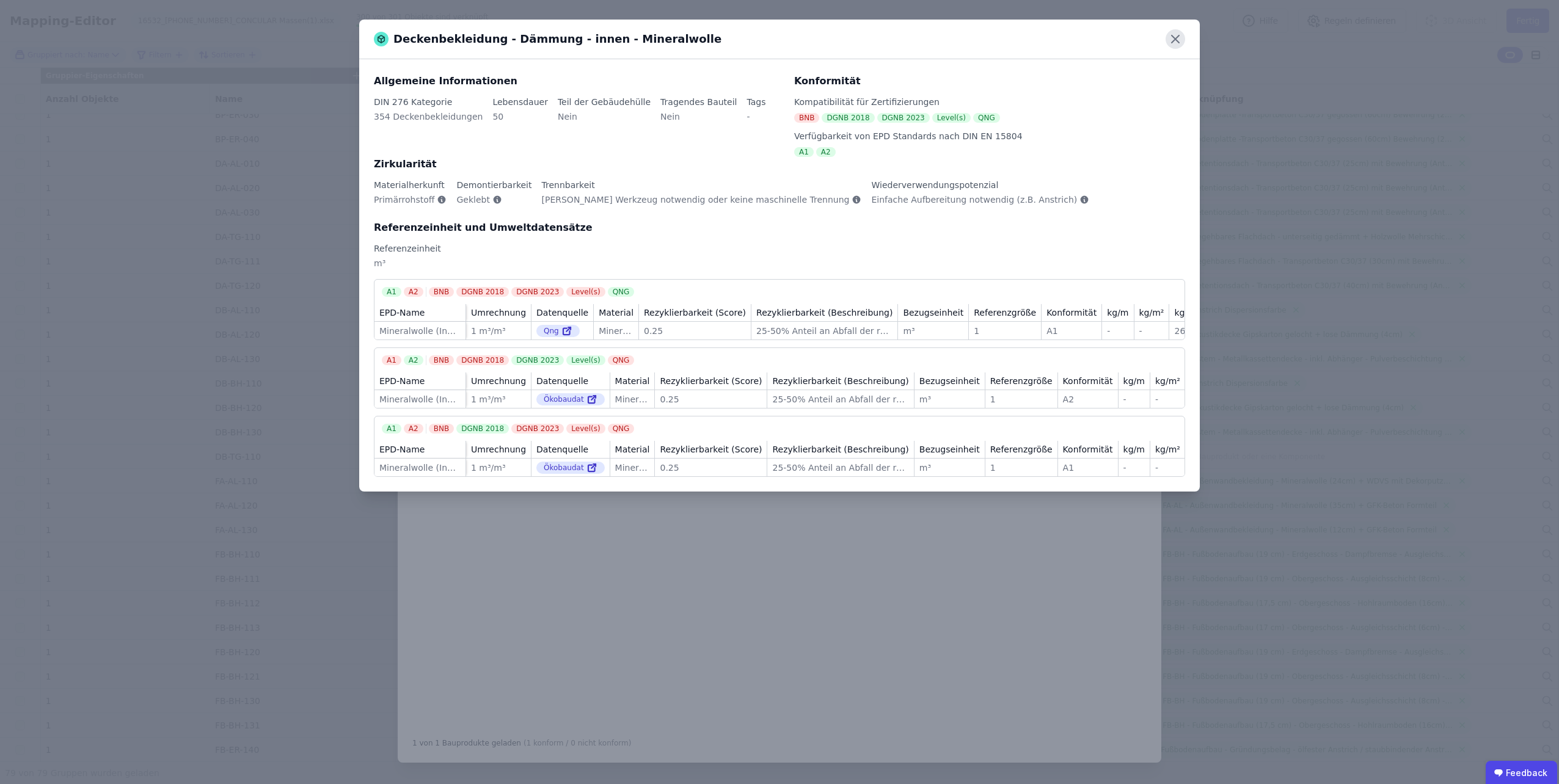
click at [1175, 40] on icon at bounding box center [1175, 39] width 19 height 19
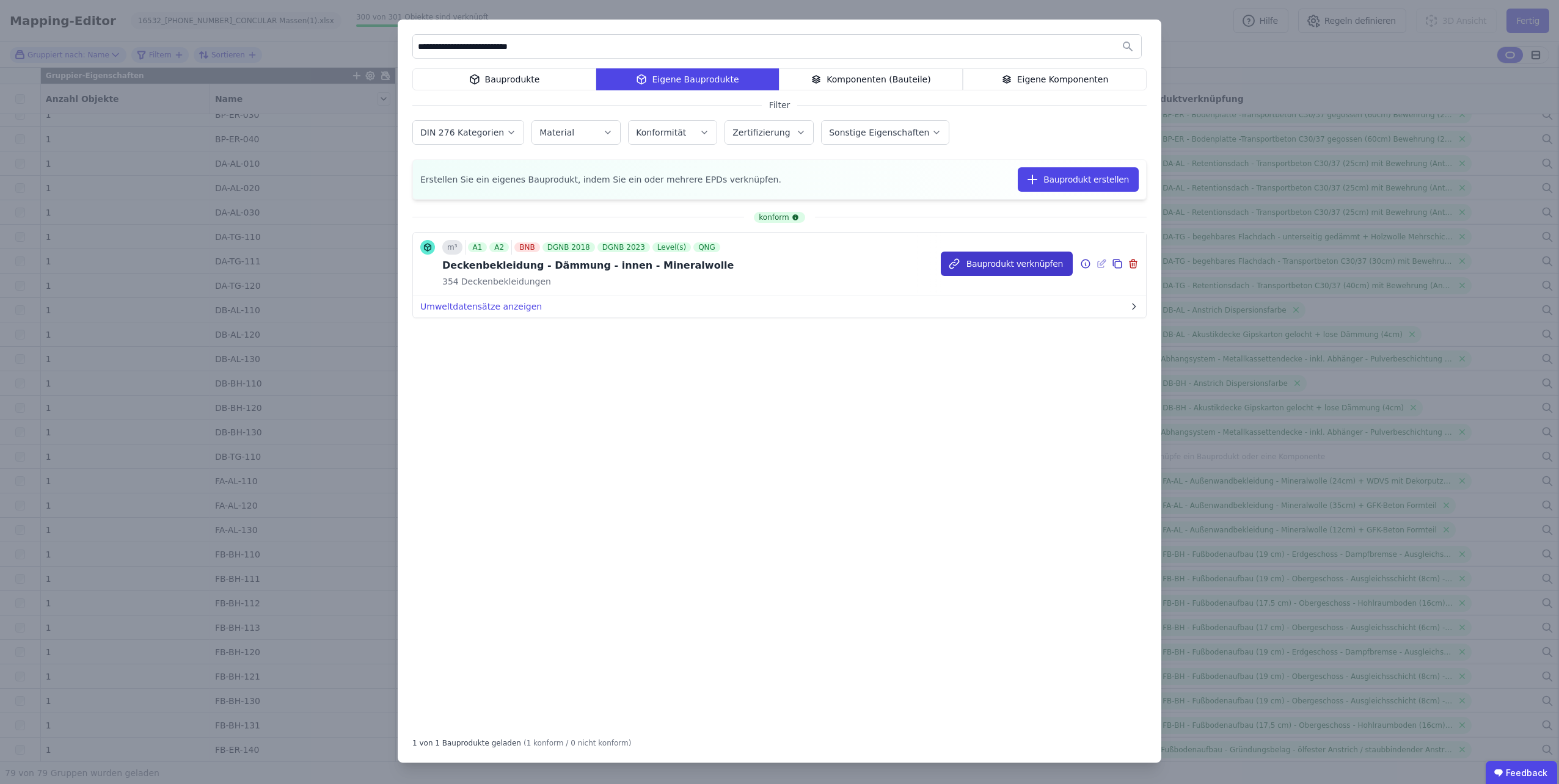
click at [1026, 270] on button "Bauprodukt verknüpfen" at bounding box center [1007, 263] width 132 height 24
